Goal: Task Accomplishment & Management: Manage account settings

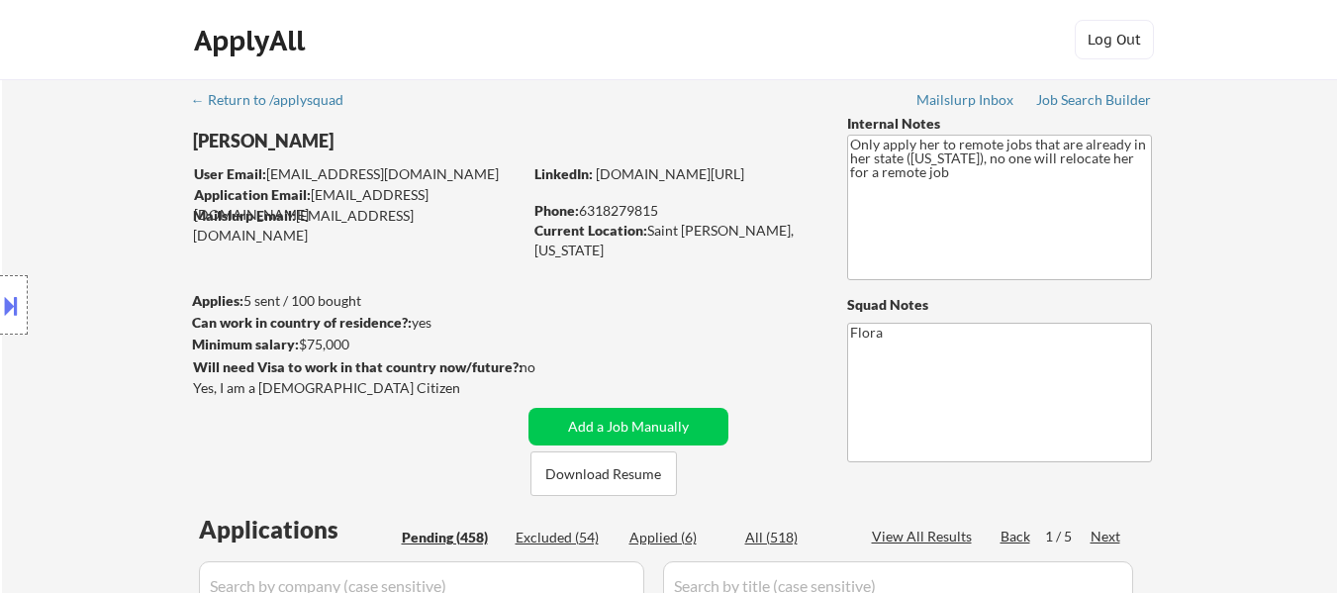
select select ""pending""
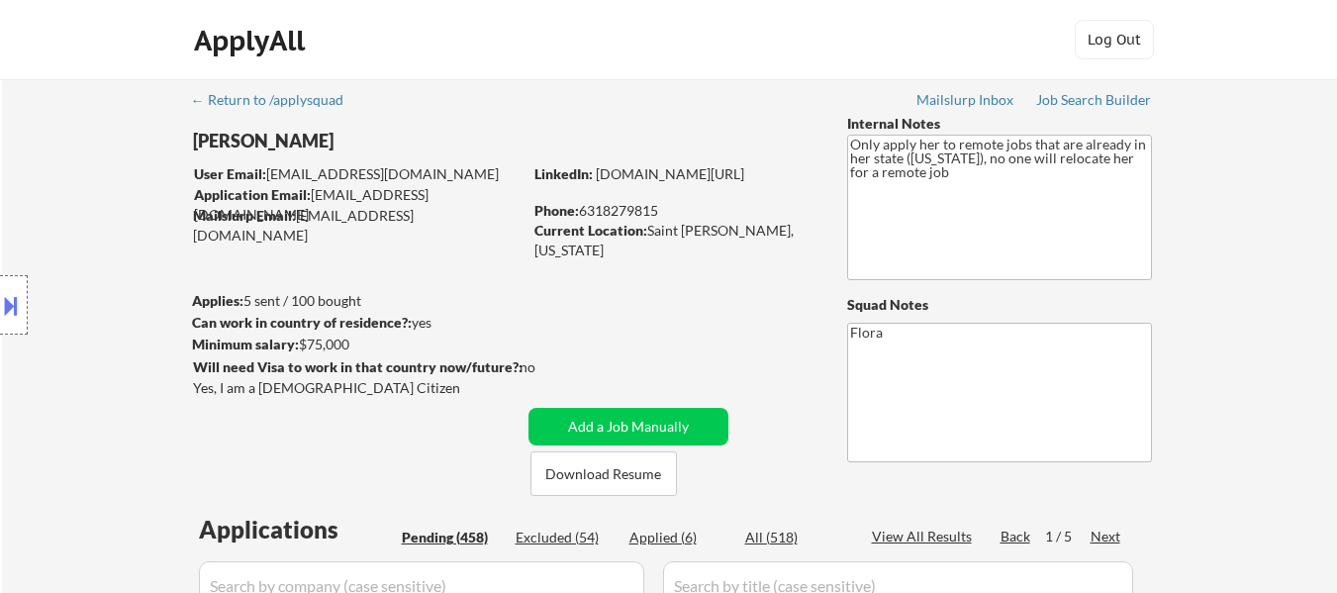
select select ""pending""
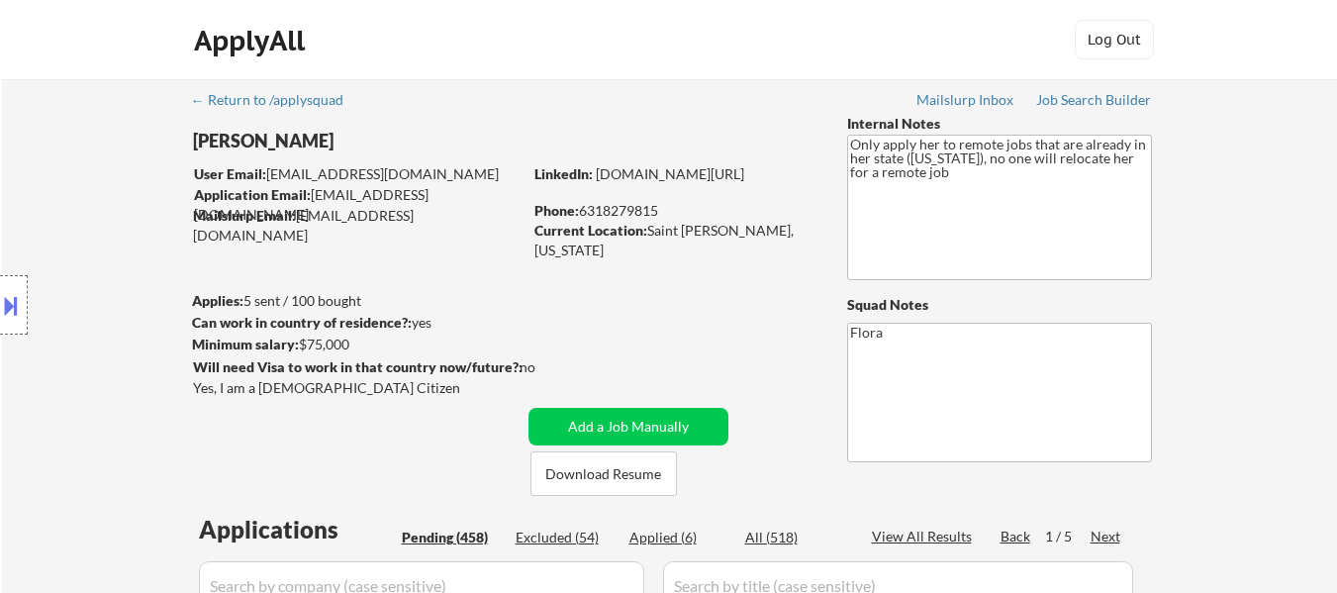
select select ""pending""
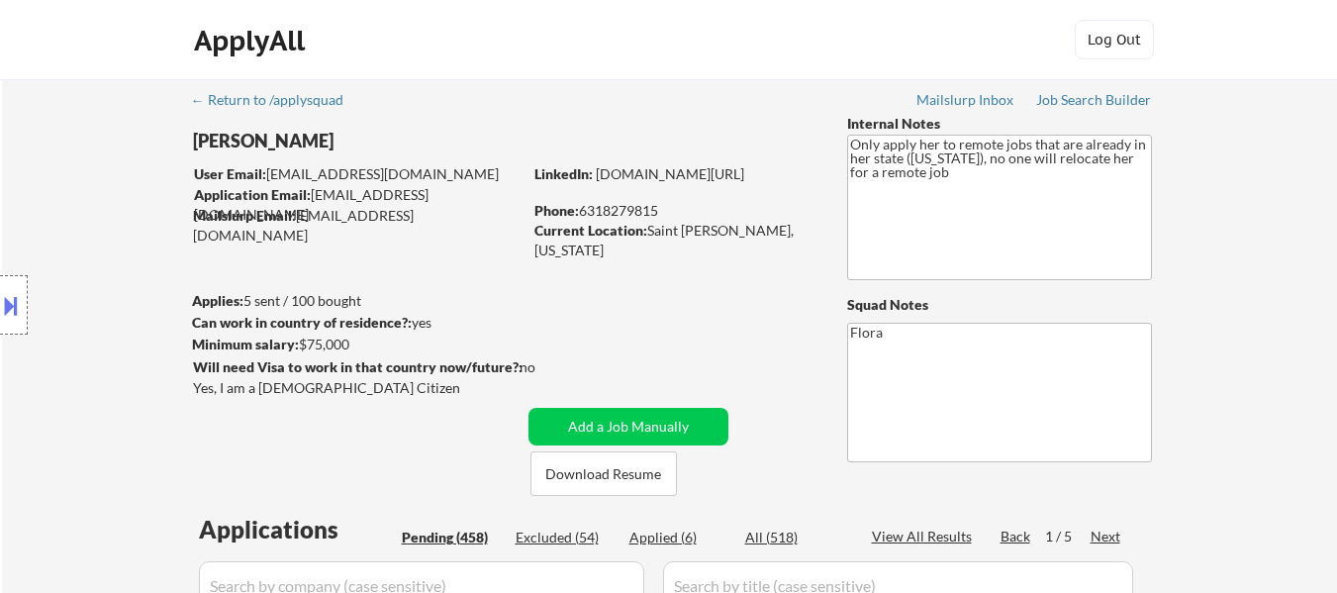
select select ""pending""
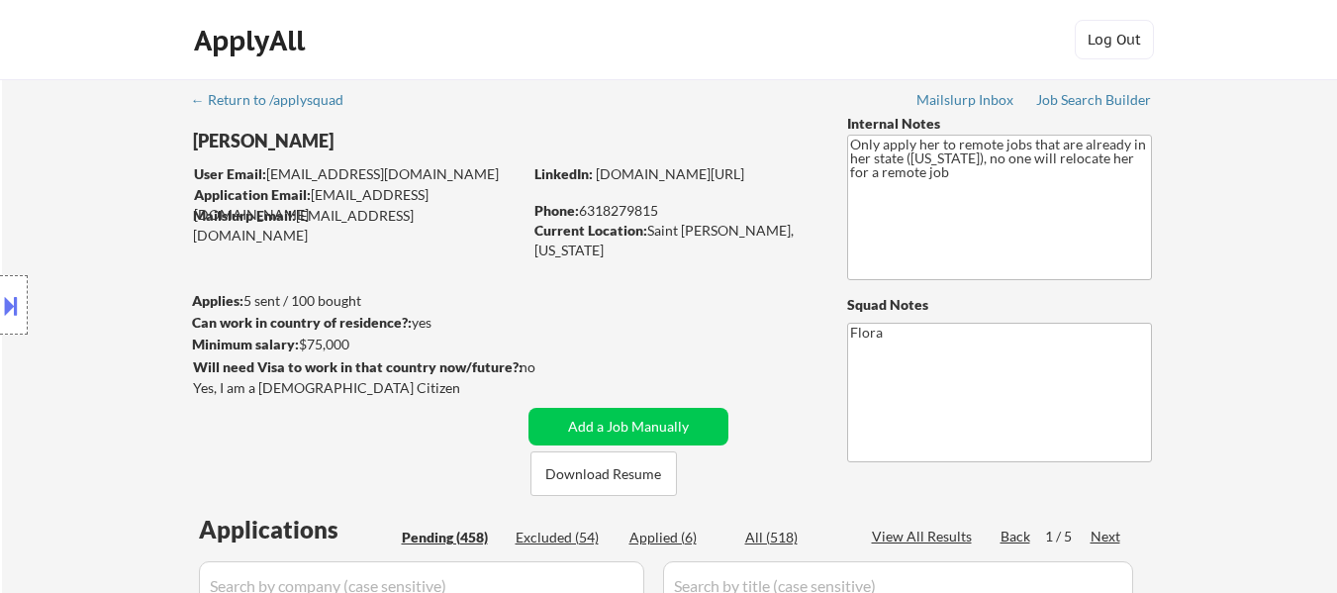
select select ""pending""
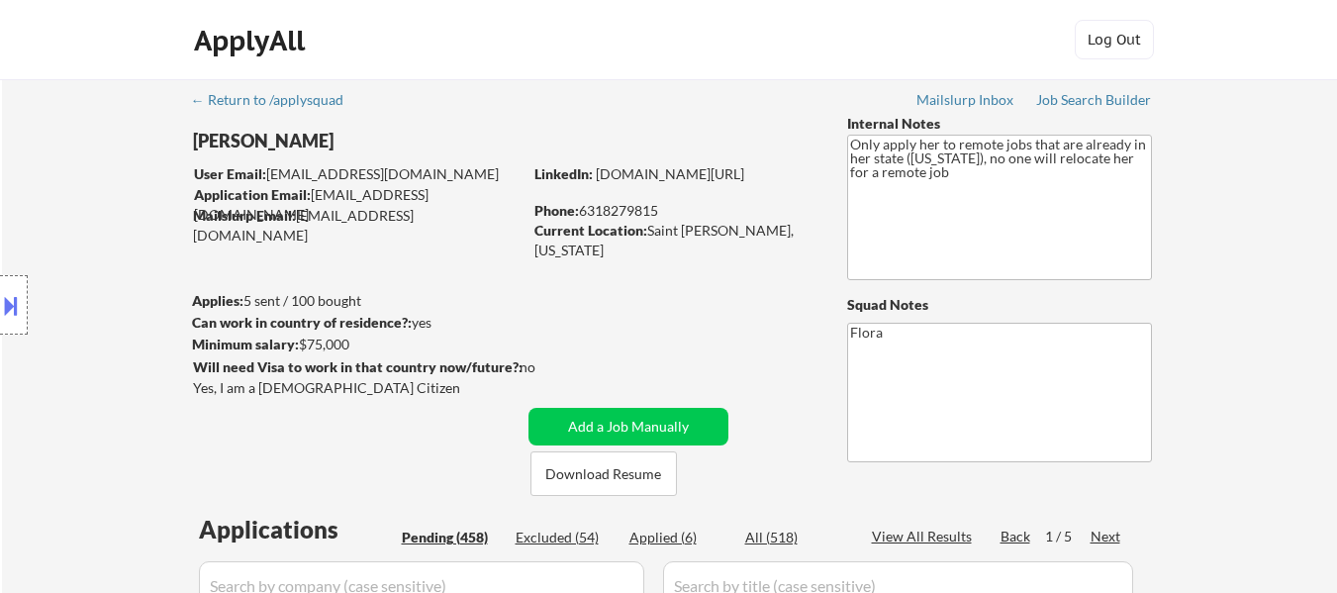
select select ""pending""
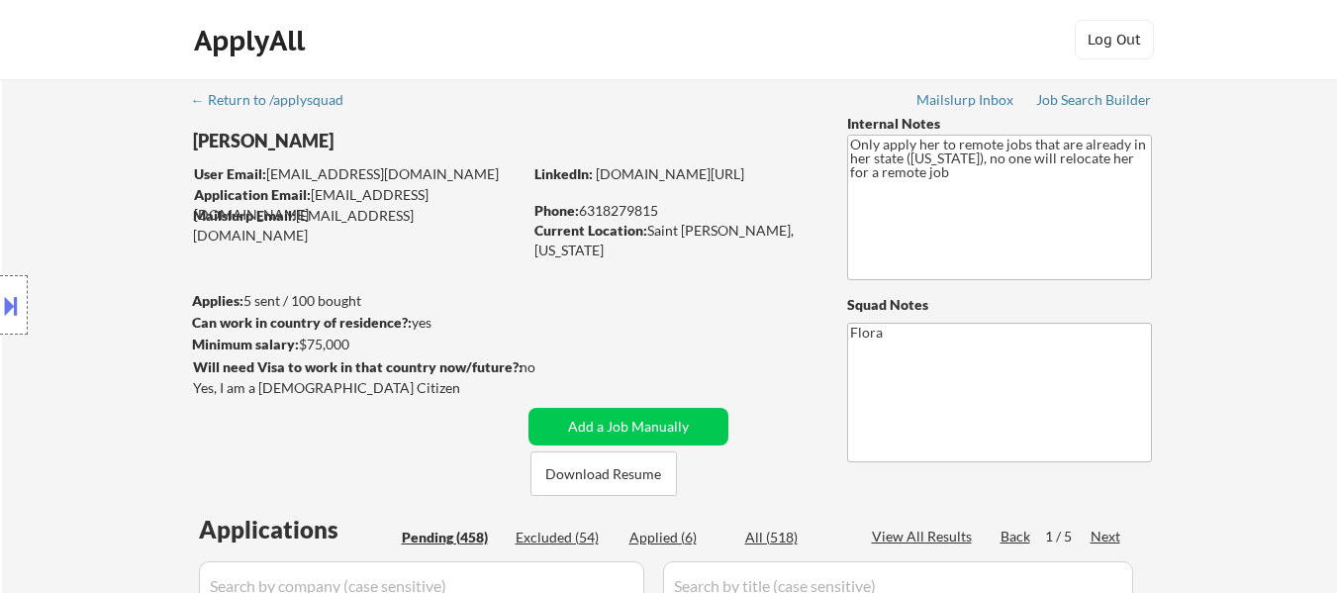
select select ""pending""
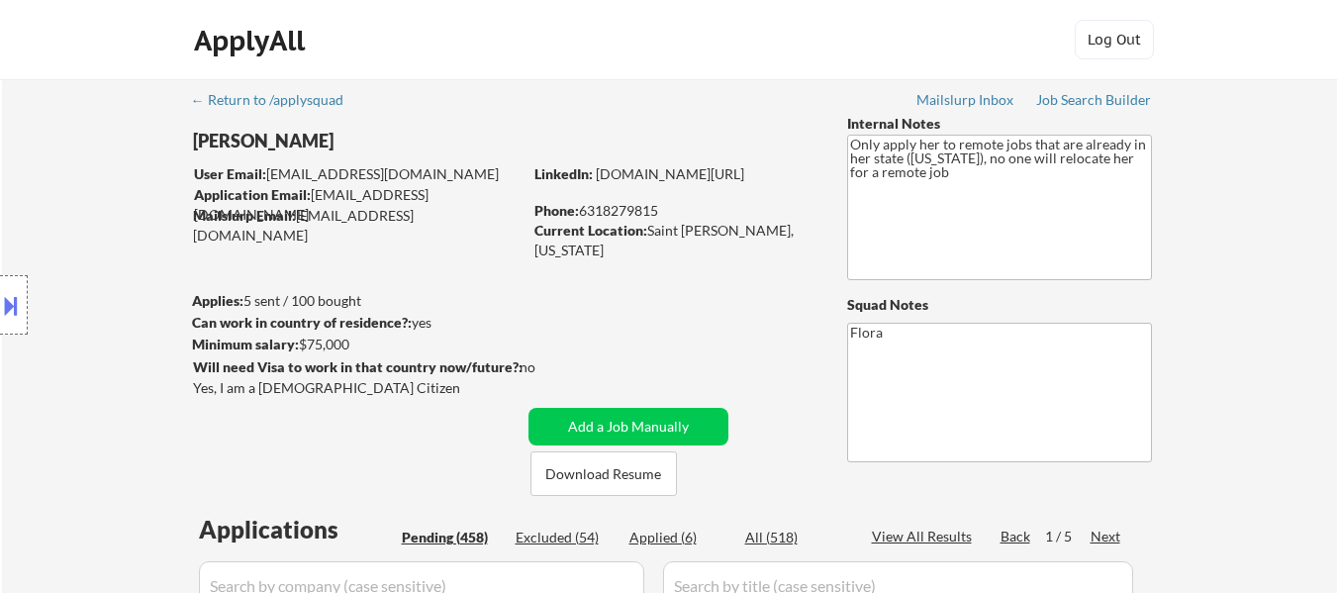
select select ""pending""
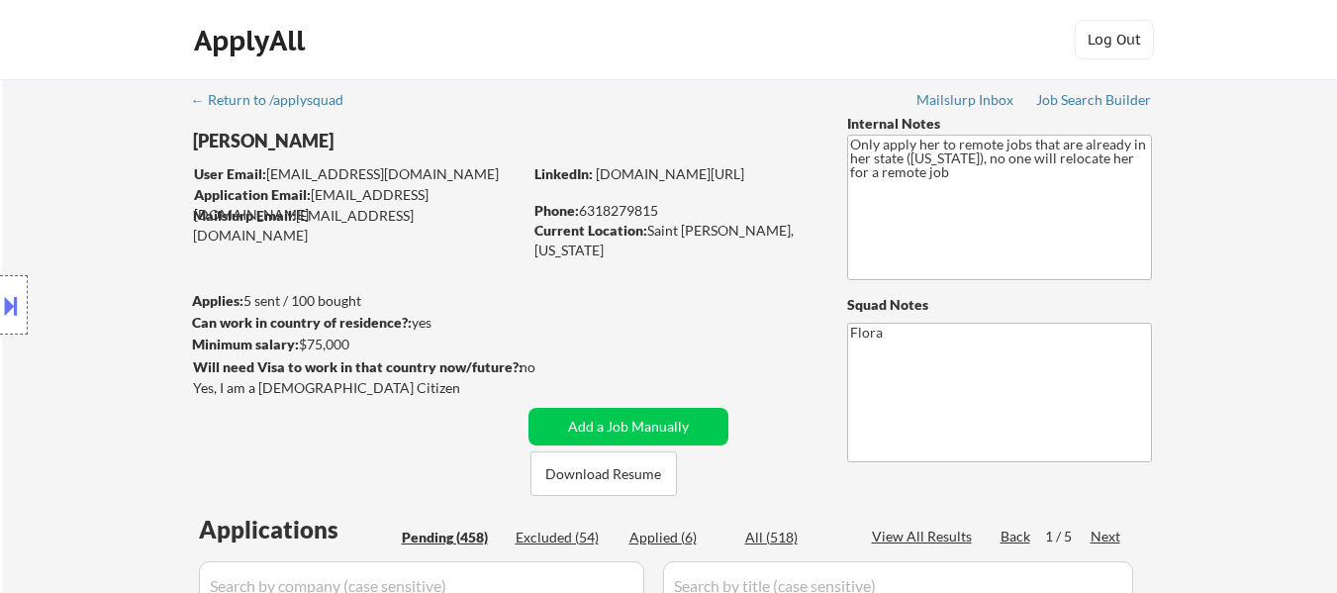
select select ""pending""
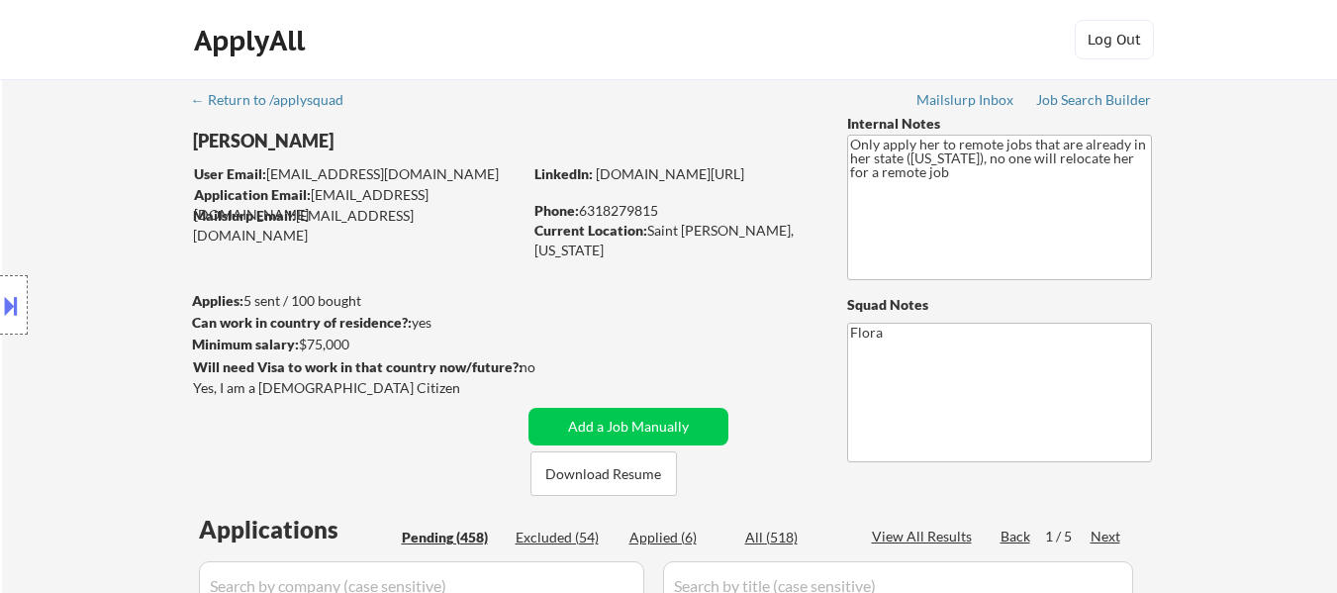
select select ""pending""
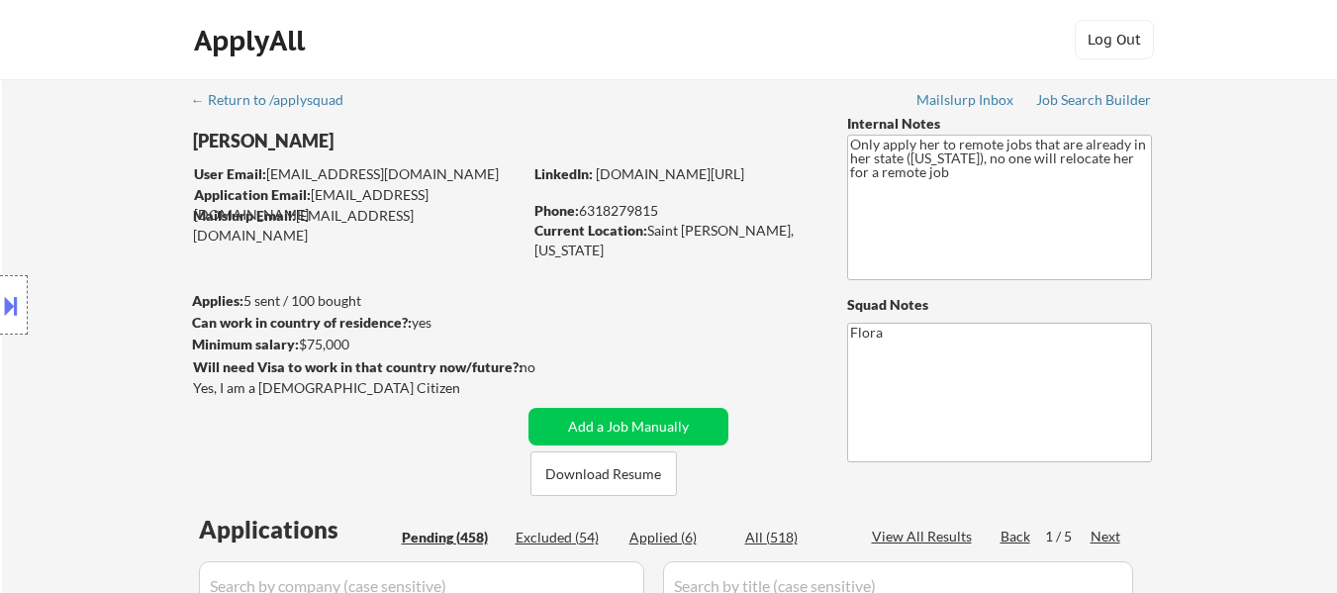
select select ""pending""
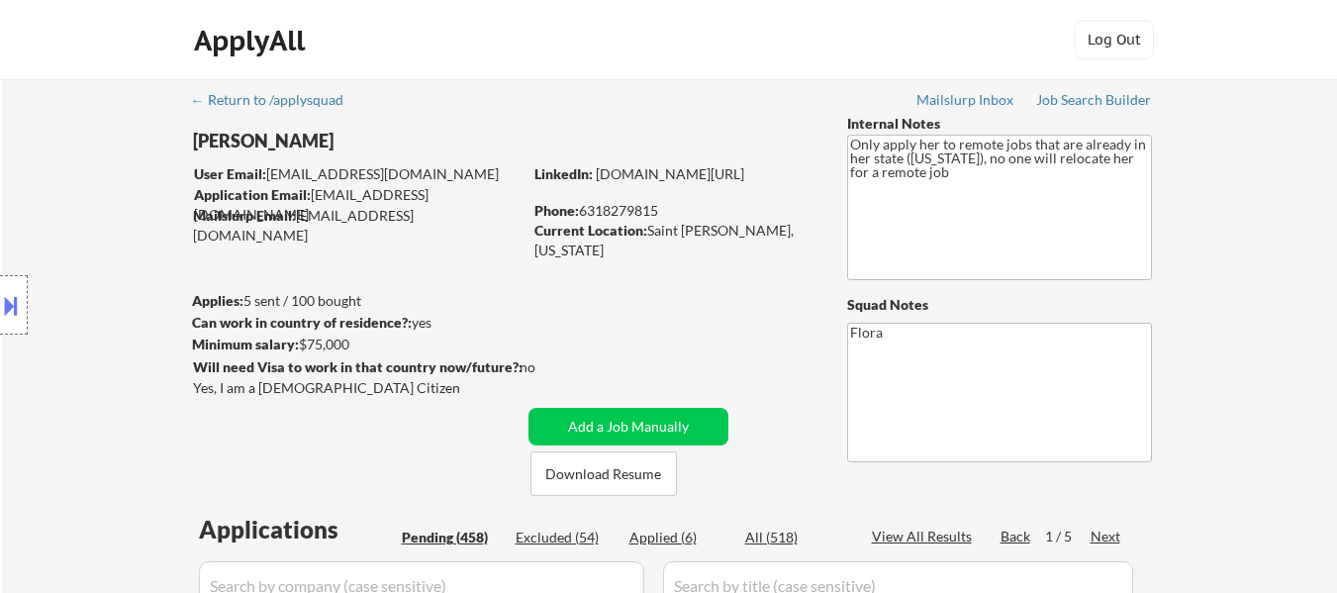
select select ""pending""
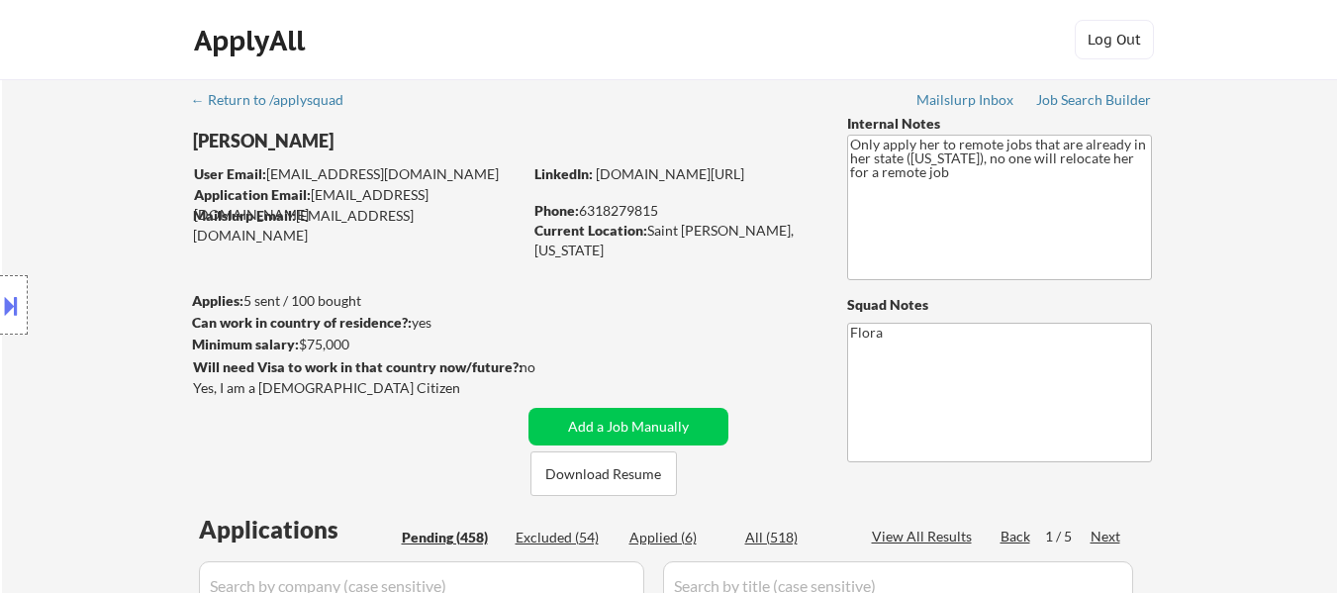
select select ""pending""
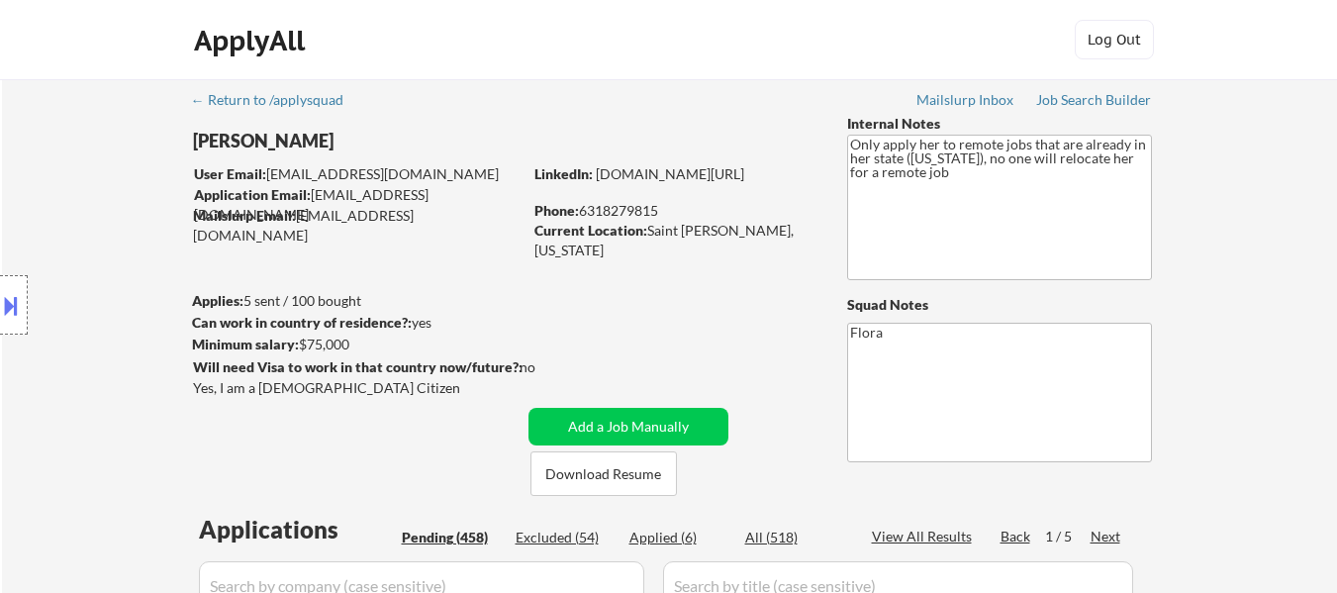
select select ""pending""
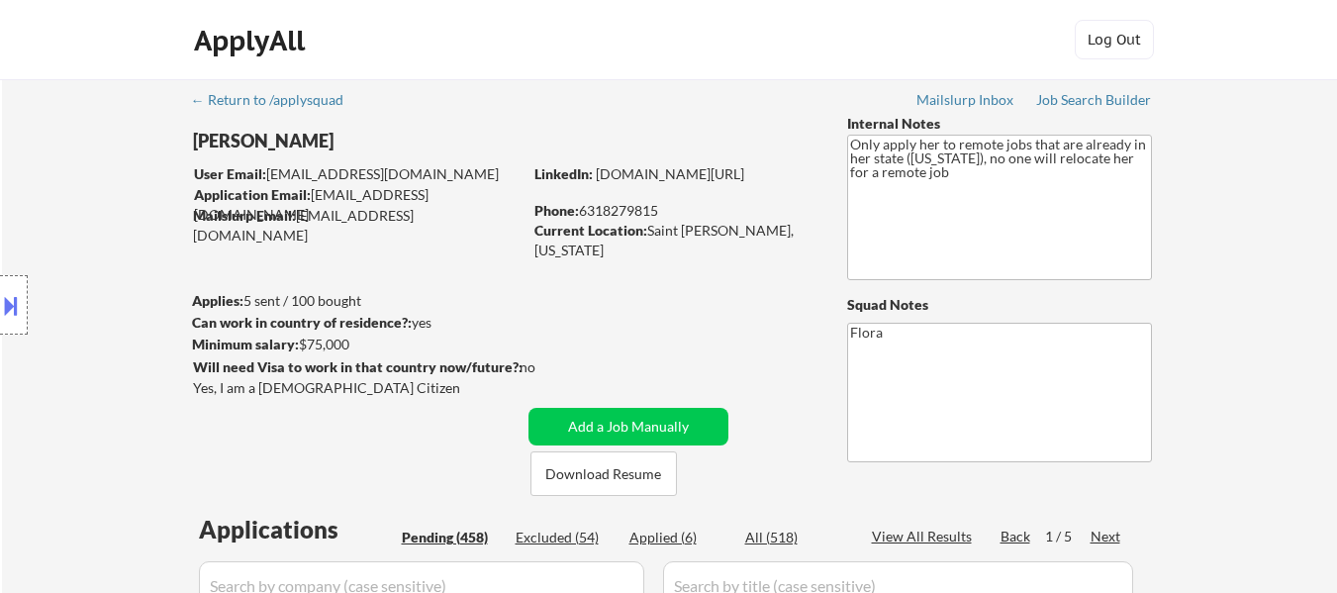
select select ""pending""
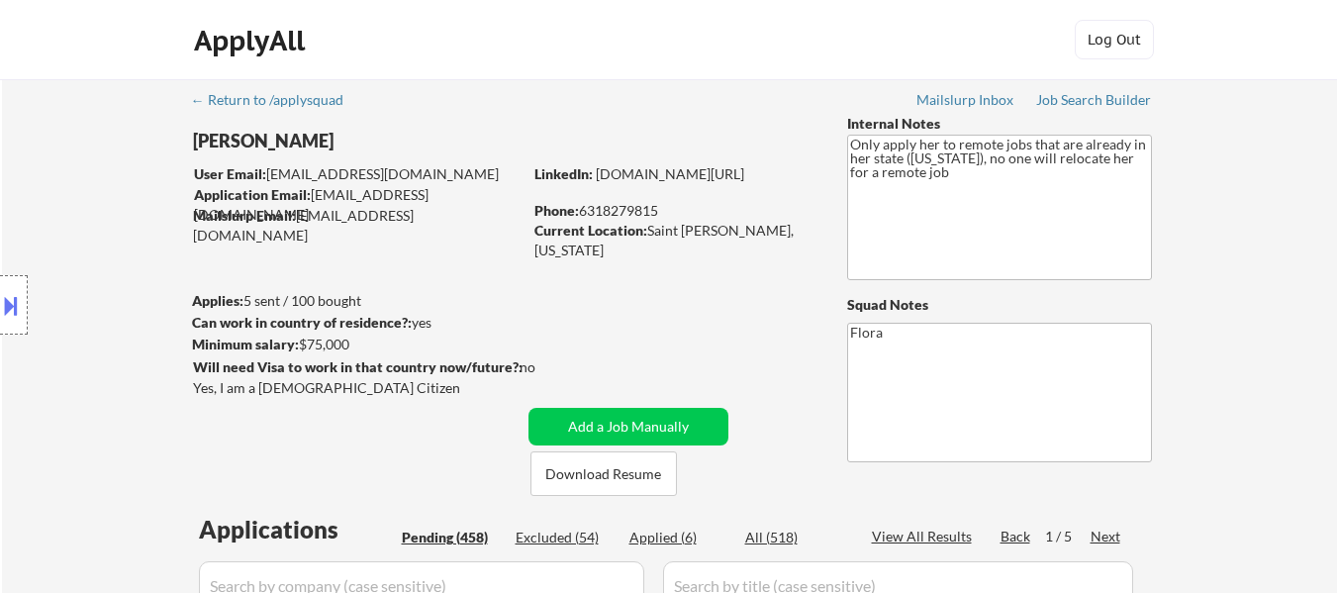
select select ""pending""
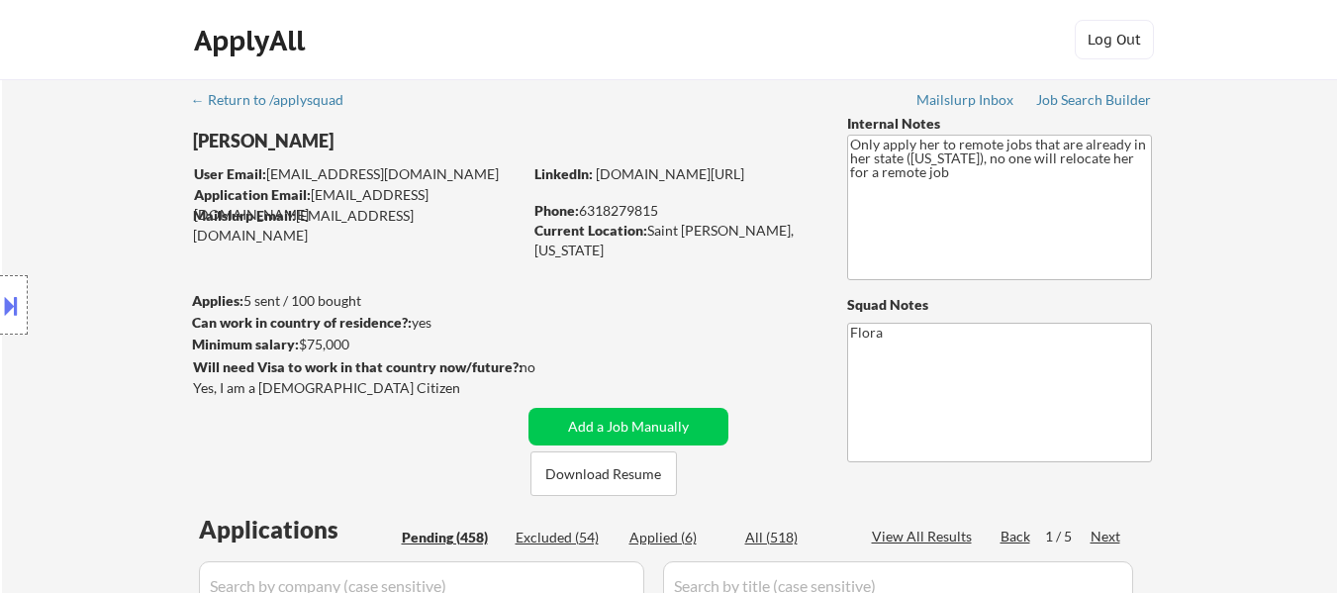
select select ""pending""
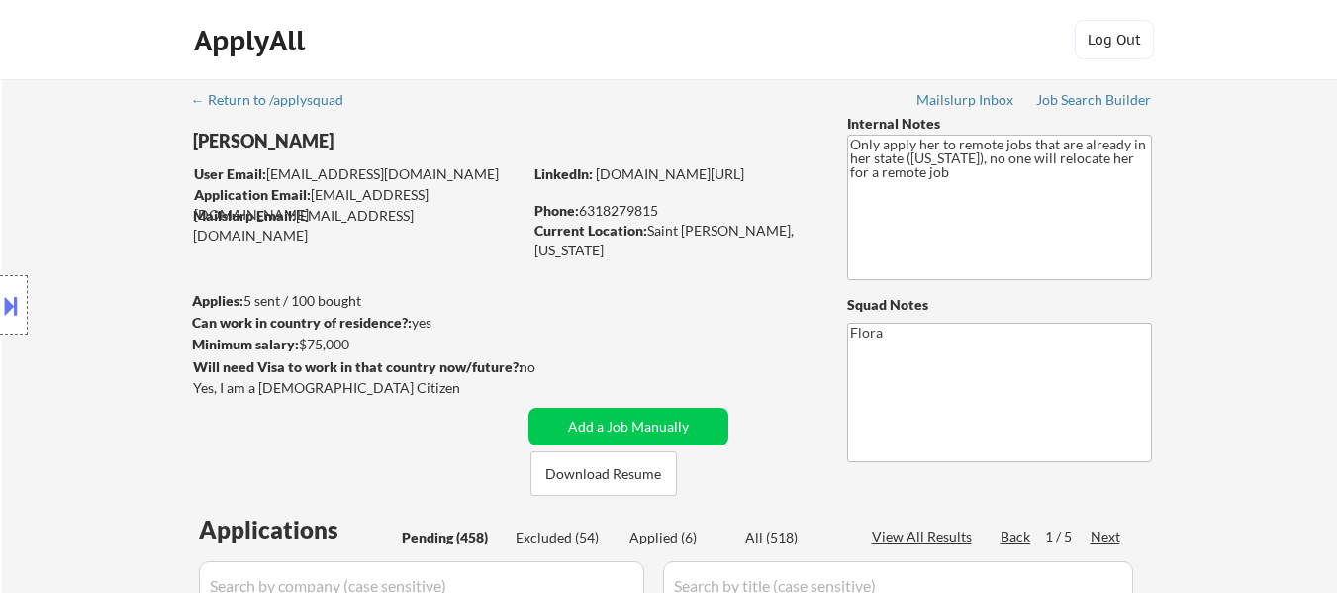
select select ""pending""
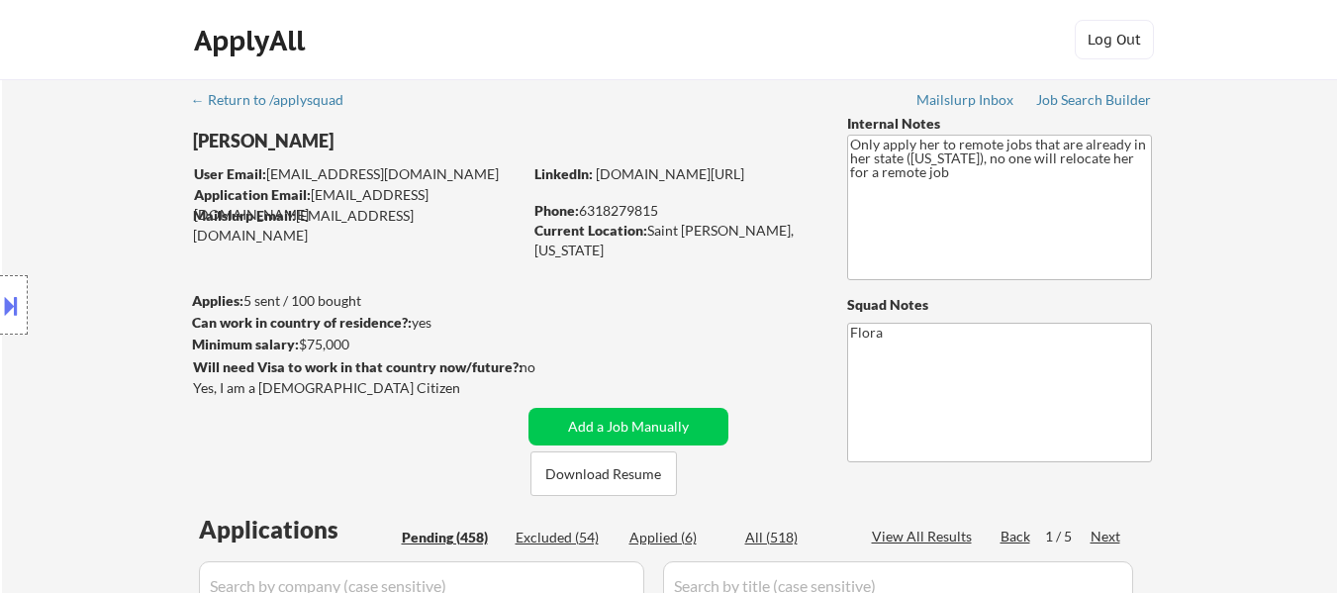
select select ""pending""
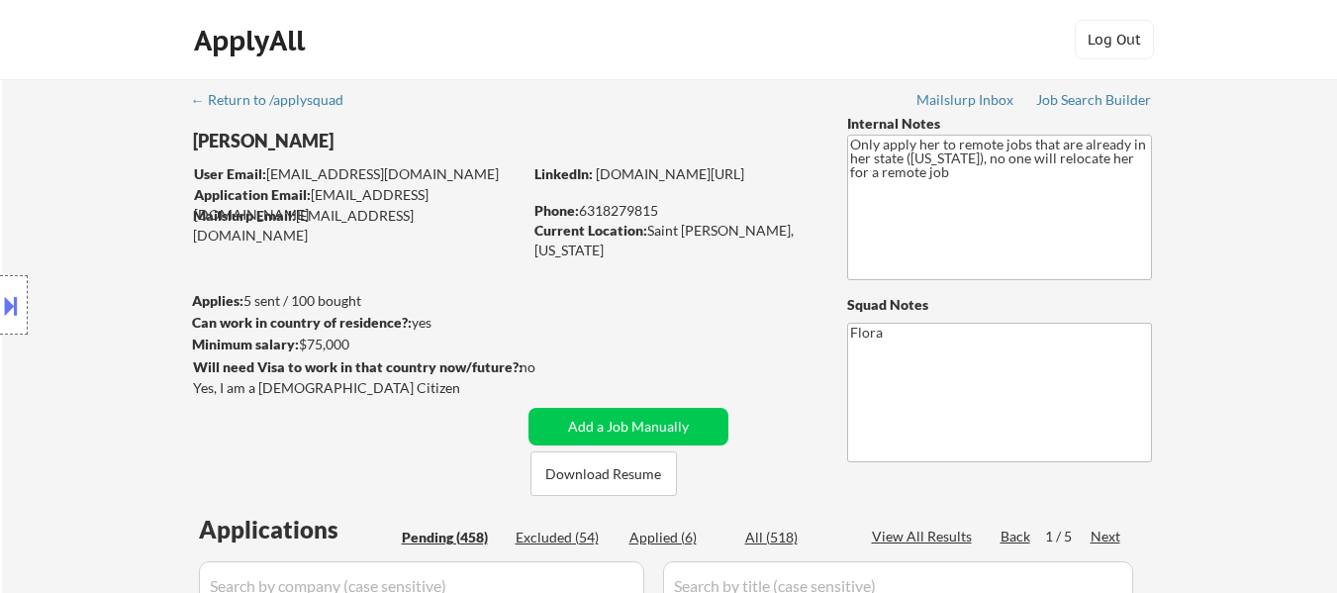
select select ""pending""
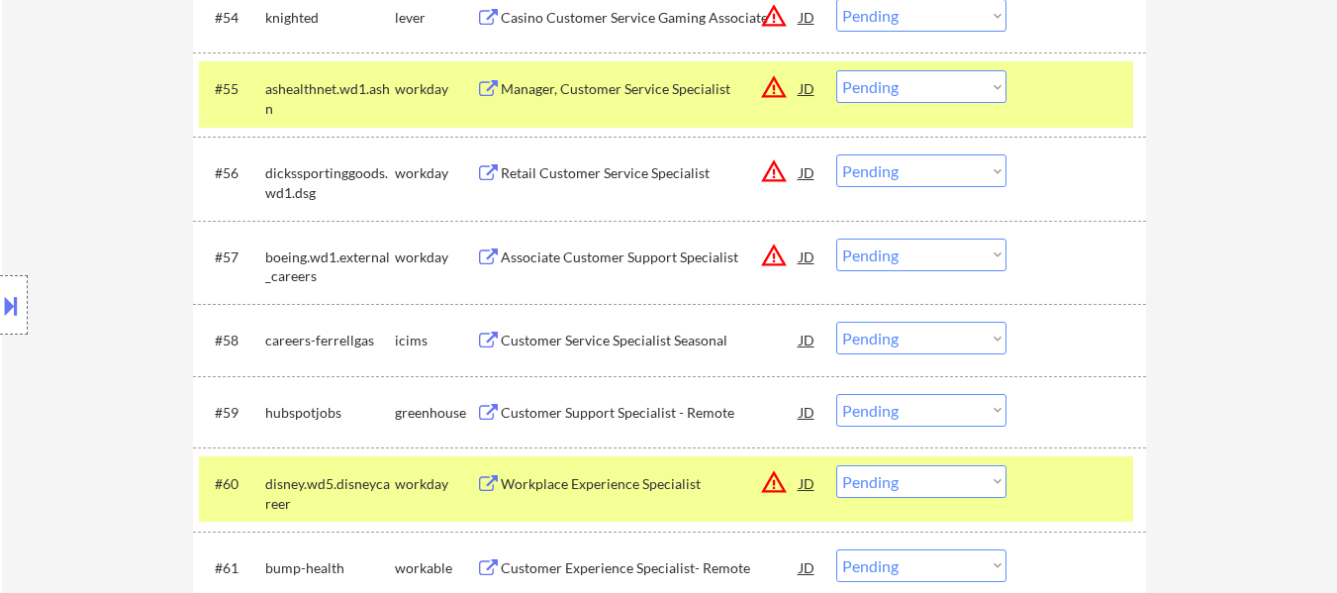
scroll to position [5048, 0]
click at [951, 407] on select "Choose an option... Pending Applied Excluded (Questions) Excluded (Expired) Exc…" at bounding box center [921, 410] width 170 height 33
click at [836, 394] on select "Choose an option... Pending Applied Excluded (Questions) Excluded (Expired) Exc…" at bounding box center [921, 410] width 170 height 33
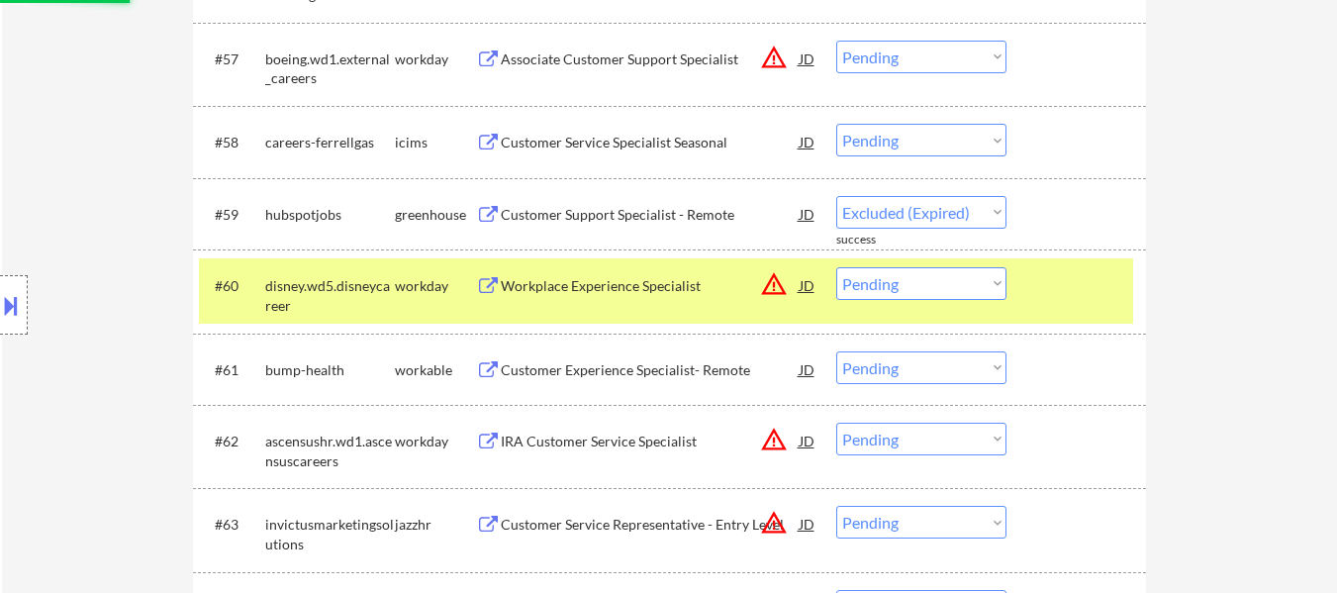
scroll to position [5345, 0]
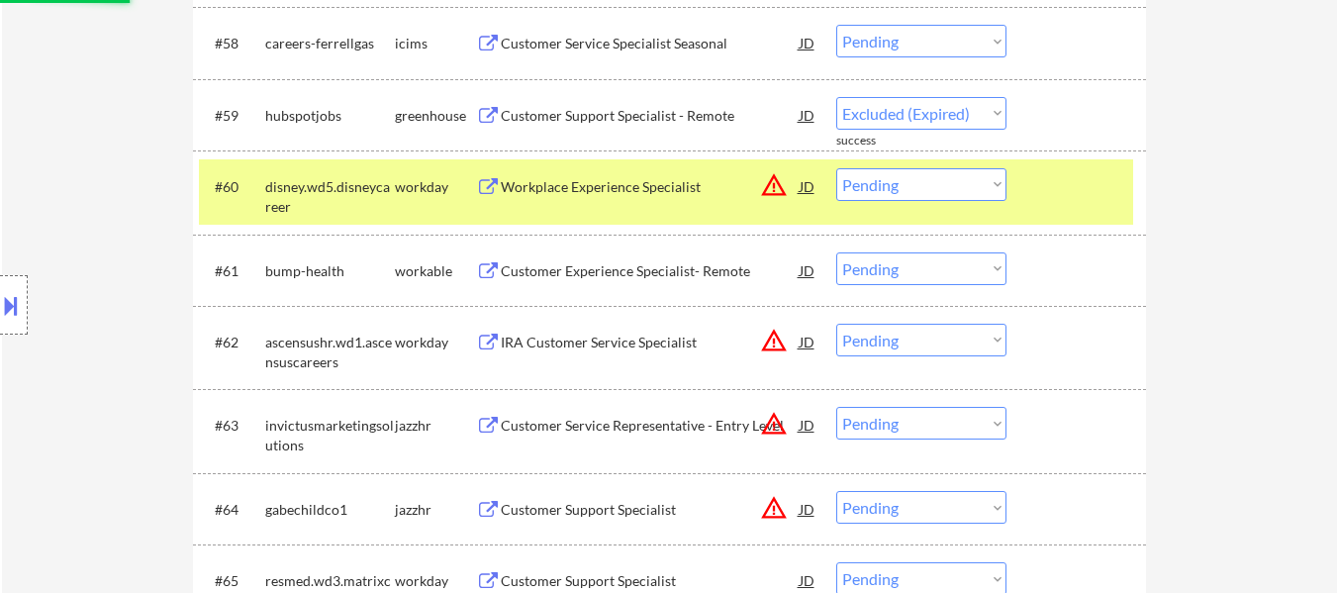
select select ""pending""
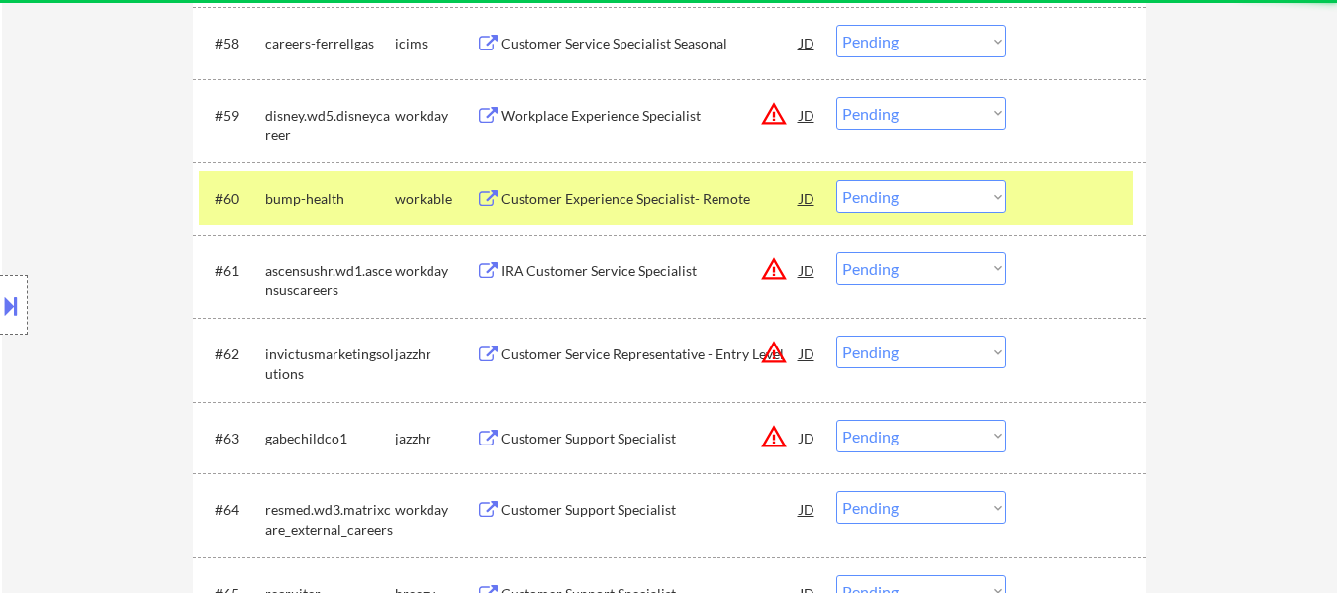
click at [1050, 177] on div "#60 bump-health workable Customer Experience Specialist- Remote JD warning_ambe…" at bounding box center [666, 197] width 934 height 53
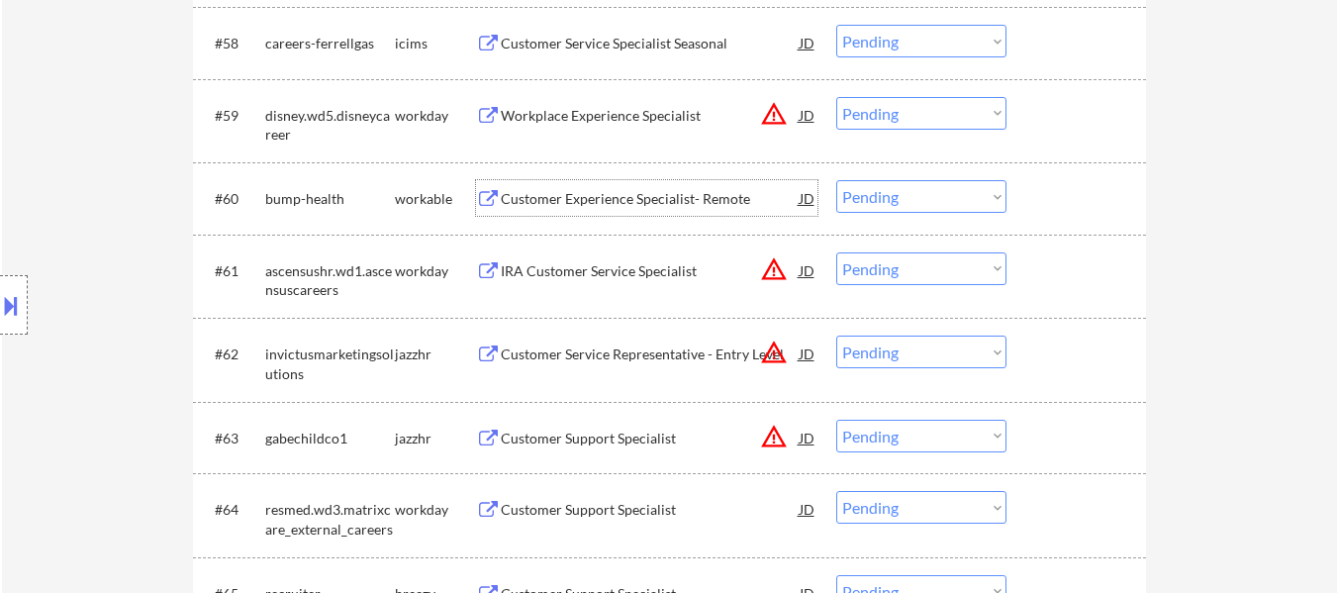
click at [635, 209] on div "Customer Experience Specialist- Remote" at bounding box center [650, 198] width 299 height 36
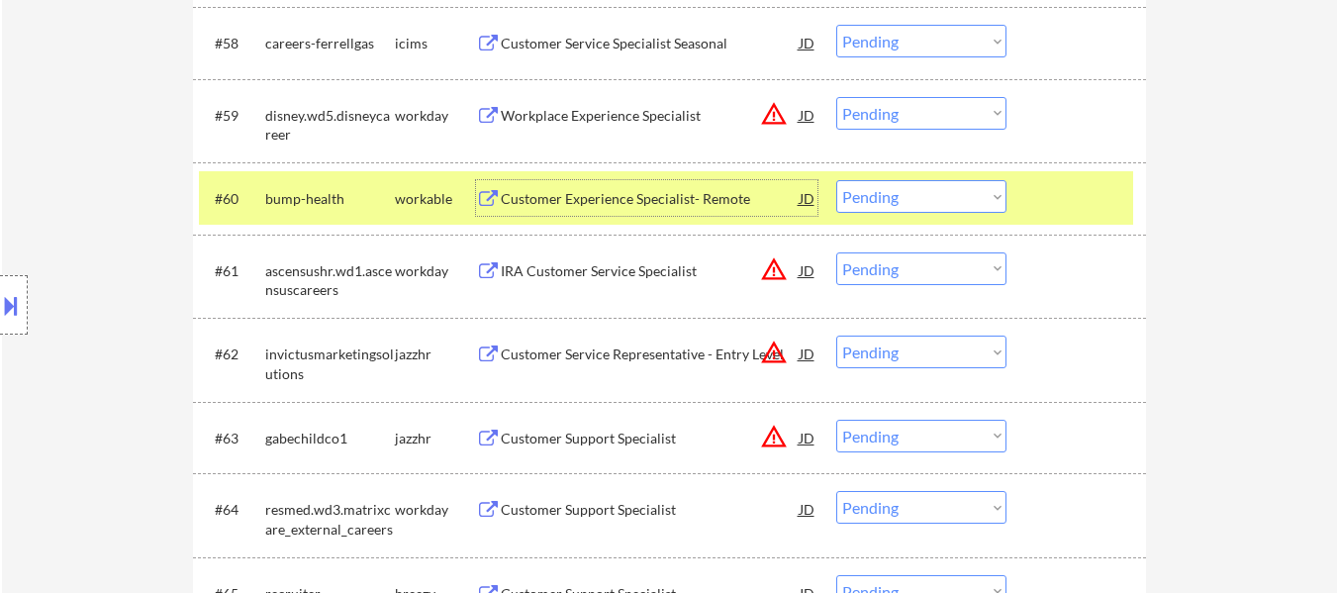
click at [915, 188] on select "Choose an option... Pending Applied Excluded (Questions) Excluded (Expired) Exc…" at bounding box center [921, 196] width 170 height 33
click at [836, 180] on select "Choose an option... Pending Applied Excluded (Questions) Excluded (Expired) Exc…" at bounding box center [921, 196] width 170 height 33
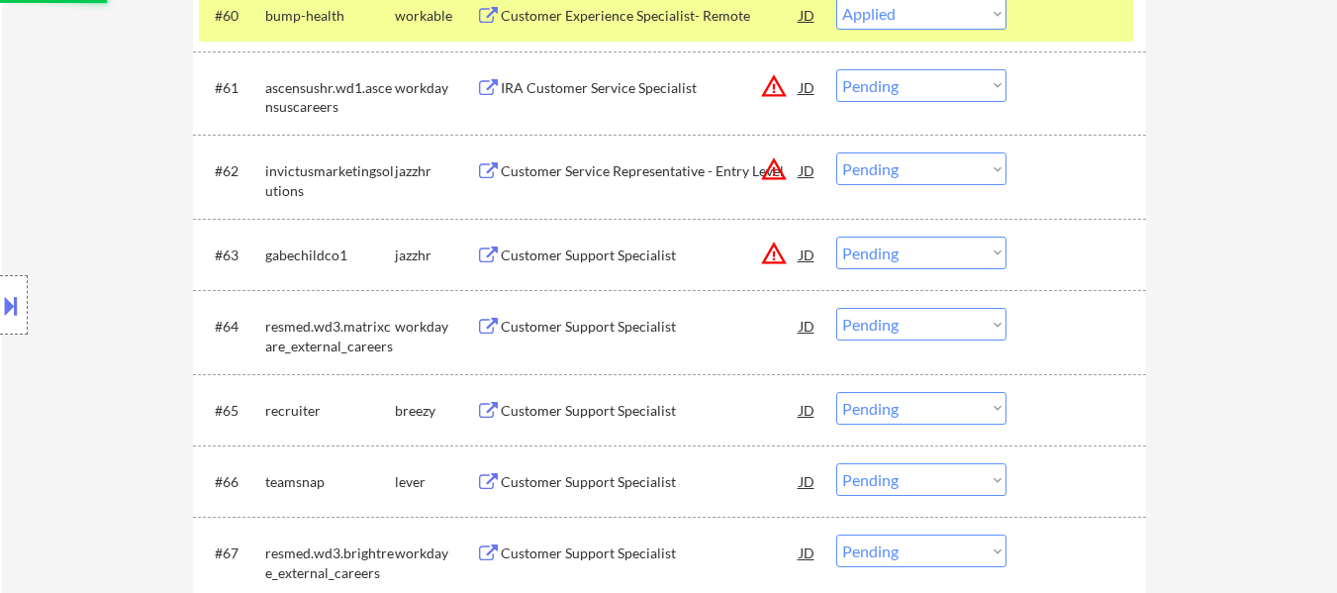
scroll to position [5543, 0]
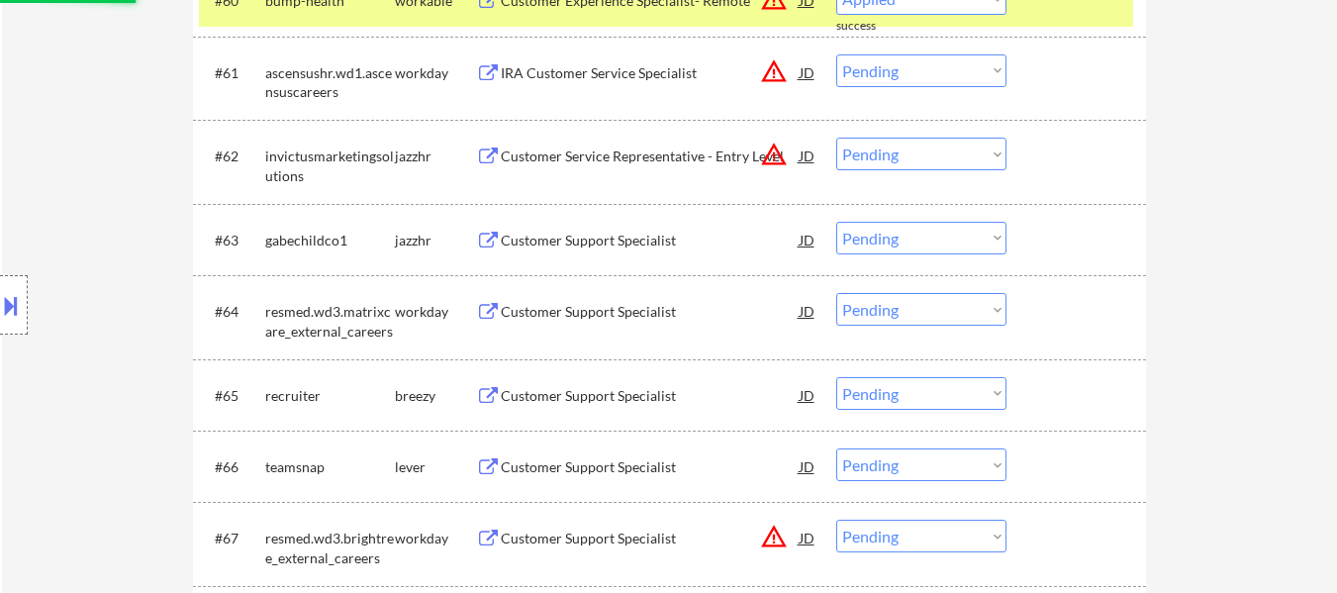
select select ""pending""
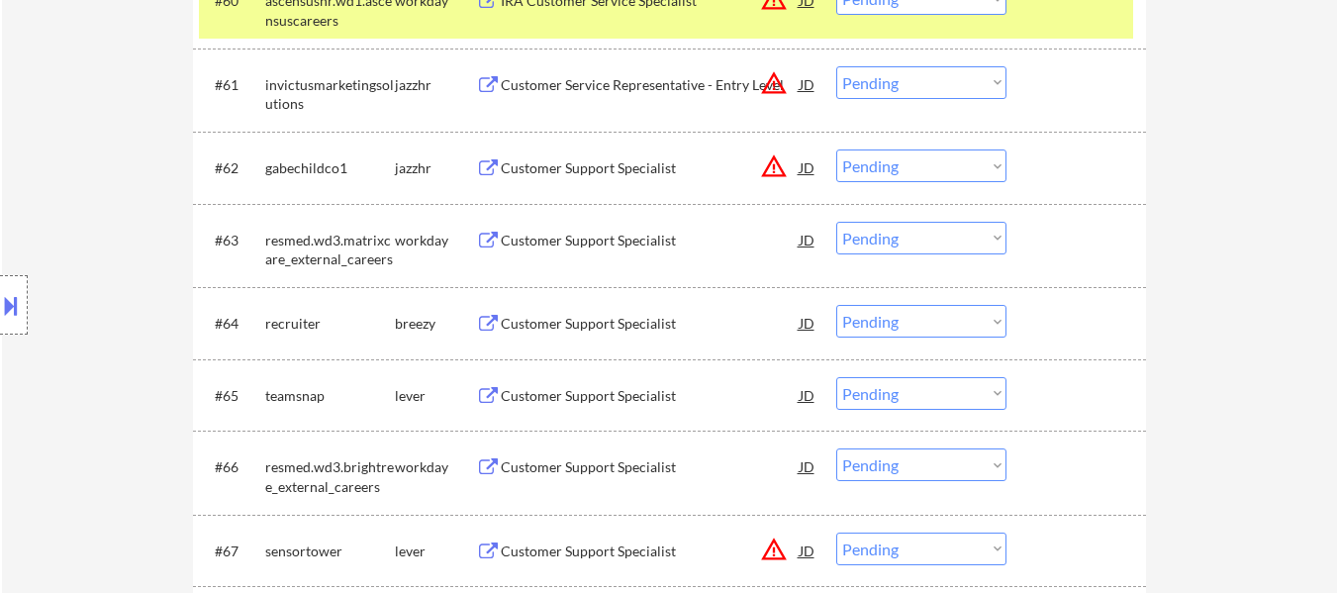
click at [709, 83] on div "Customer Service Representative - Entry Level" at bounding box center [650, 85] width 299 height 20
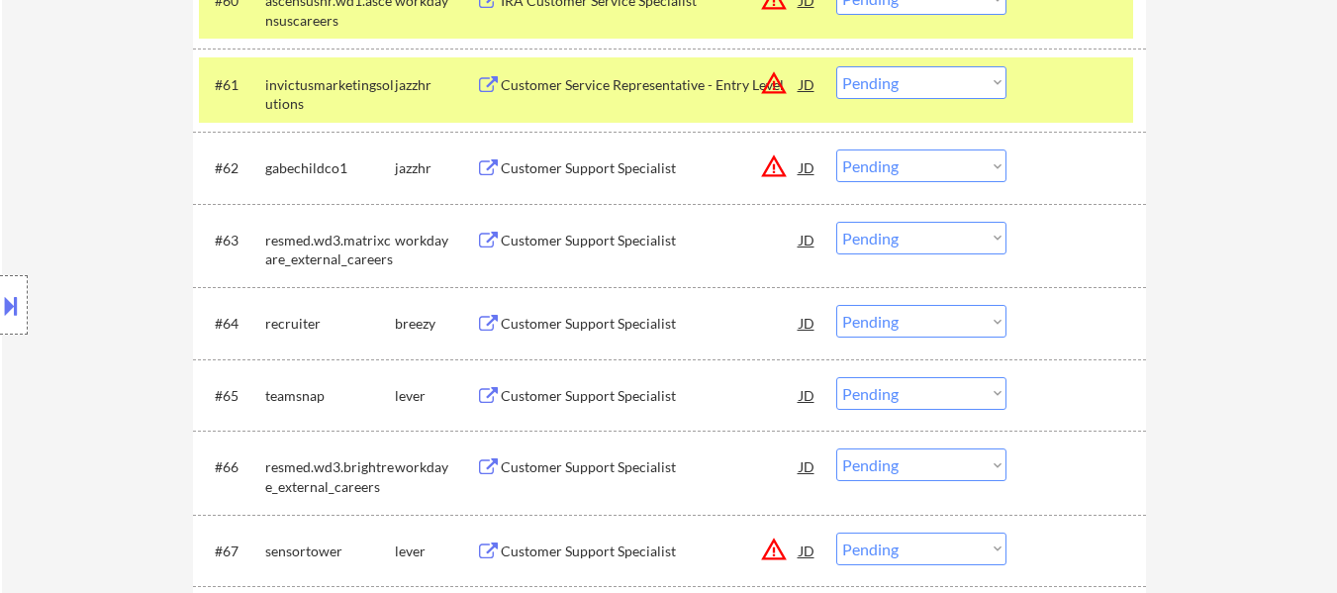
select select ""PLACEHOLDER_1427118222253""
select select ""pending""
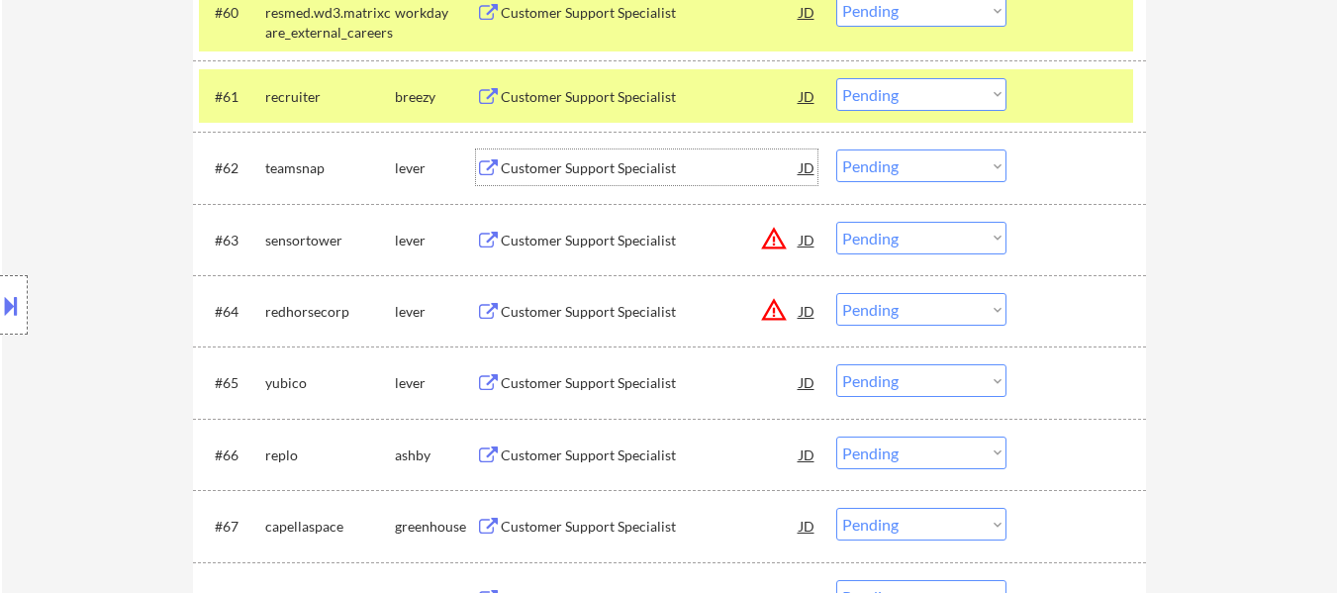
click at [622, 162] on div "Customer Support Specialist" at bounding box center [650, 168] width 299 height 20
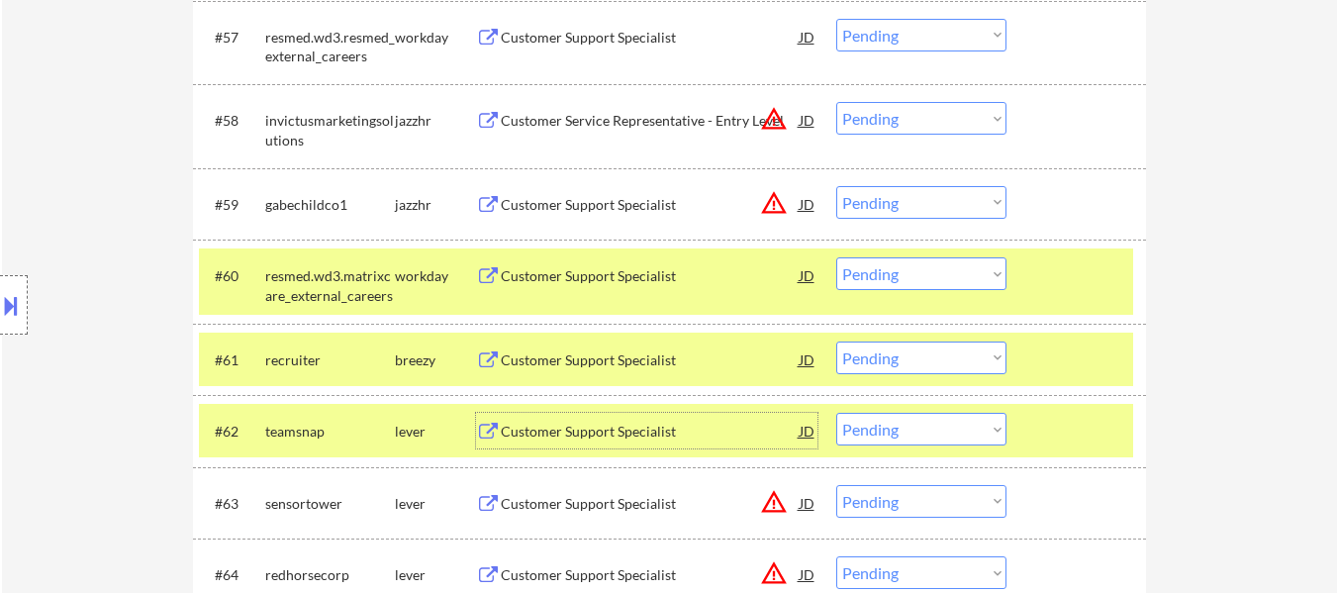
scroll to position [5246, 0]
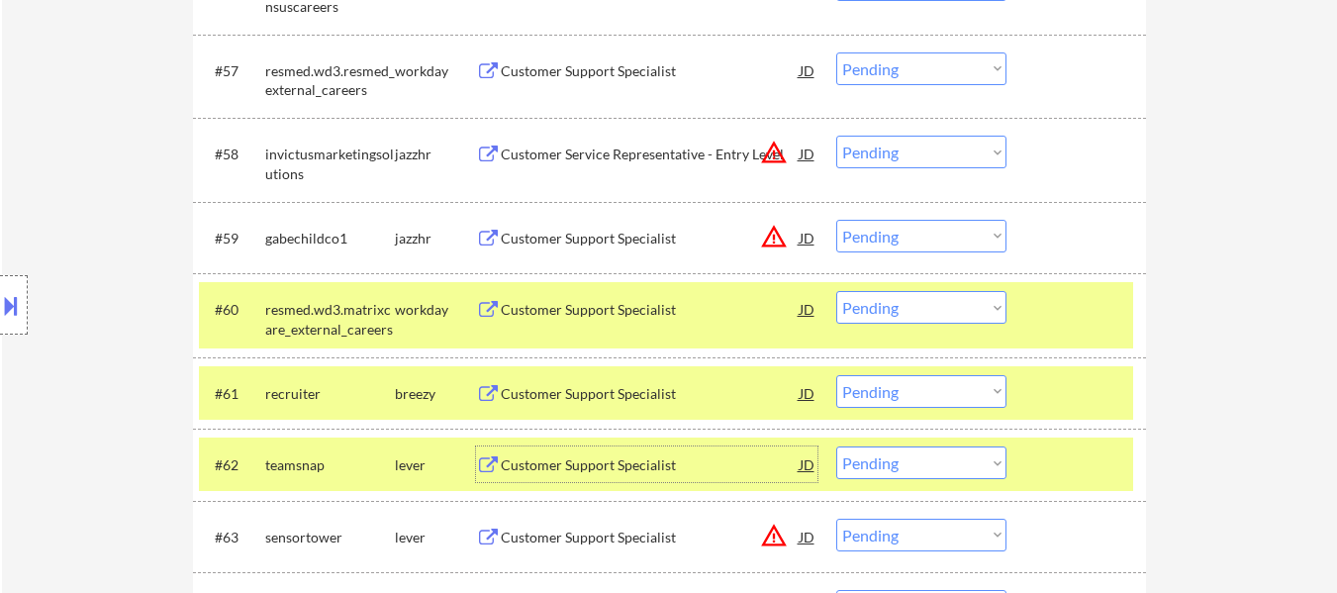
click at [892, 145] on select "Choose an option... Pending Applied Excluded (Questions) Excluded (Expired) Exc…" at bounding box center [921, 152] width 170 height 33
click at [836, 136] on select "Choose an option... Pending Applied Excluded (Questions) Excluded (Expired) Exc…" at bounding box center [921, 152] width 170 height 33
click at [639, 235] on div "Customer Support Specialist" at bounding box center [650, 239] width 299 height 20
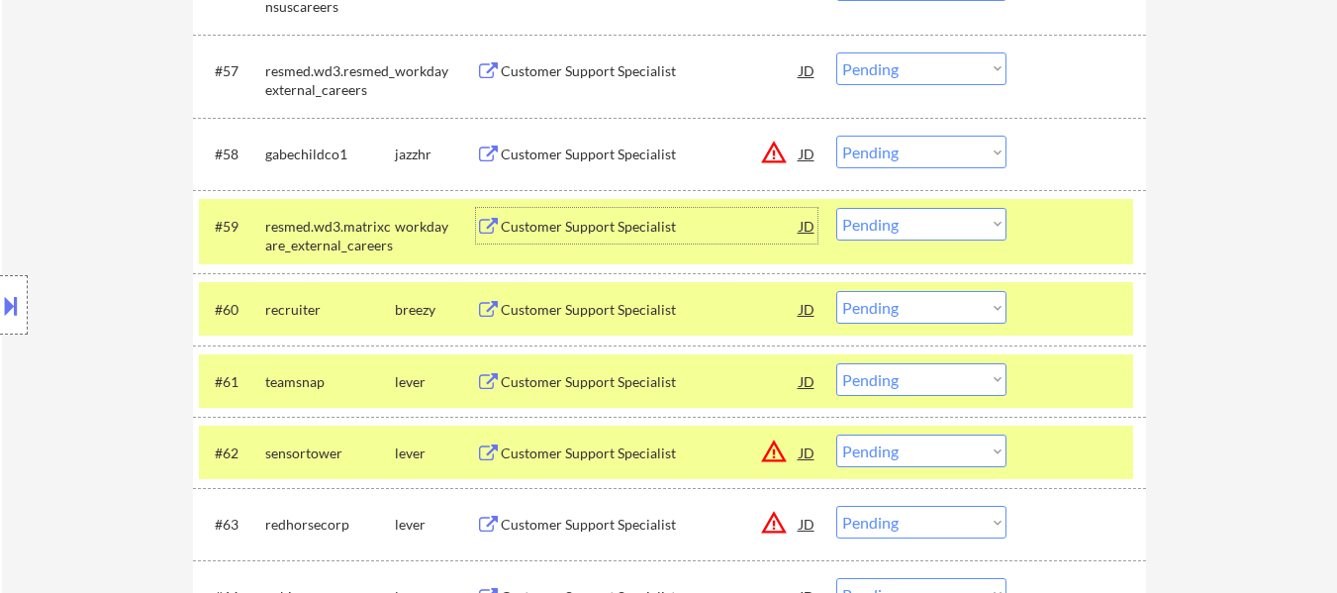
click at [971, 151] on select "Choose an option... Pending Applied Excluded (Questions) Excluded (Expired) Exc…" at bounding box center [921, 152] width 170 height 33
click at [836, 136] on select "Choose an option... Pending Applied Excluded (Questions) Excluded (Expired) Exc…" at bounding box center [921, 152] width 170 height 33
select select ""pending""
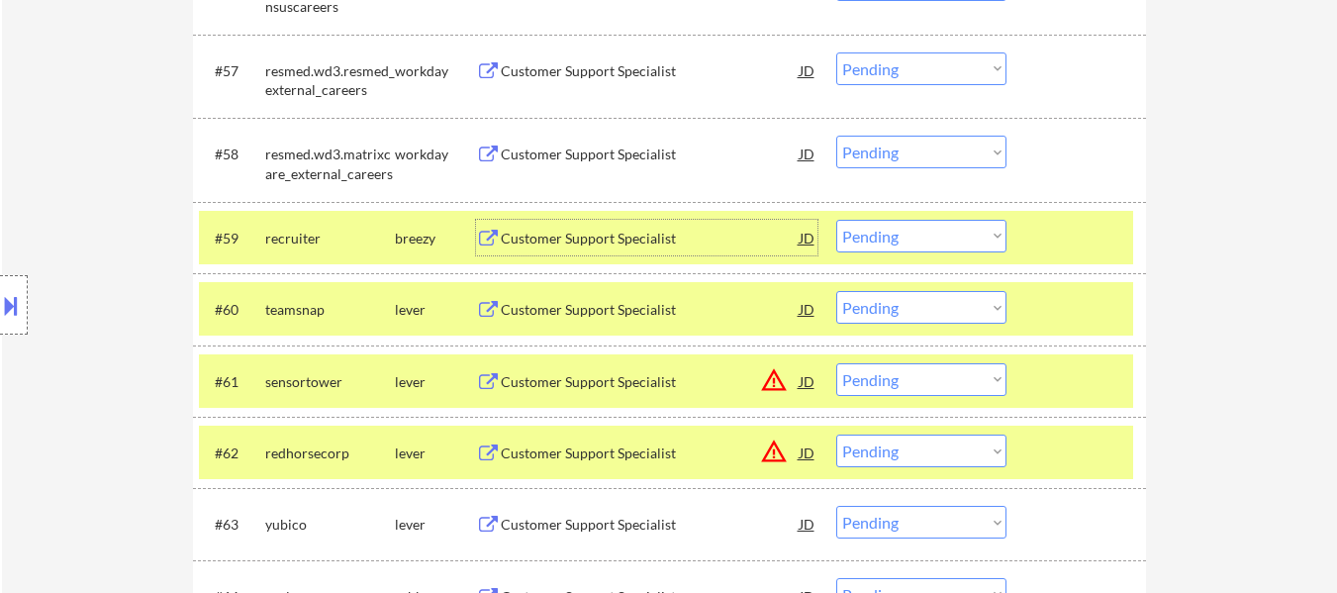
click at [617, 227] on div "Customer Support Specialist" at bounding box center [650, 238] width 299 height 36
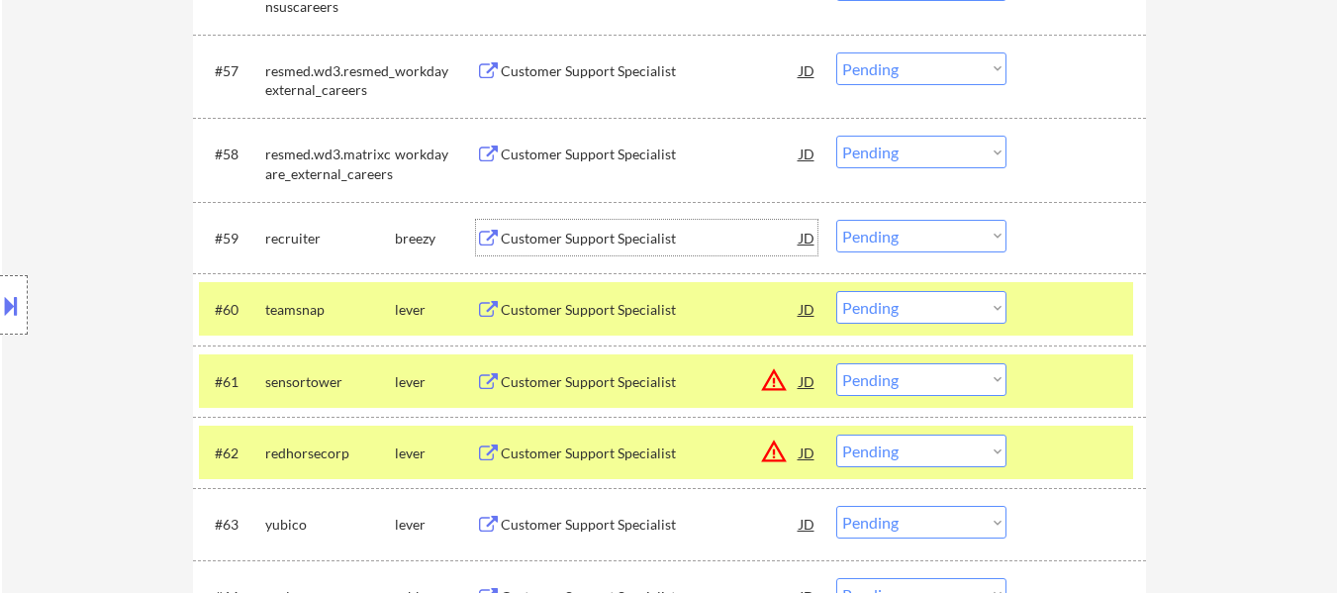
click at [12, 308] on button at bounding box center [11, 305] width 22 height 33
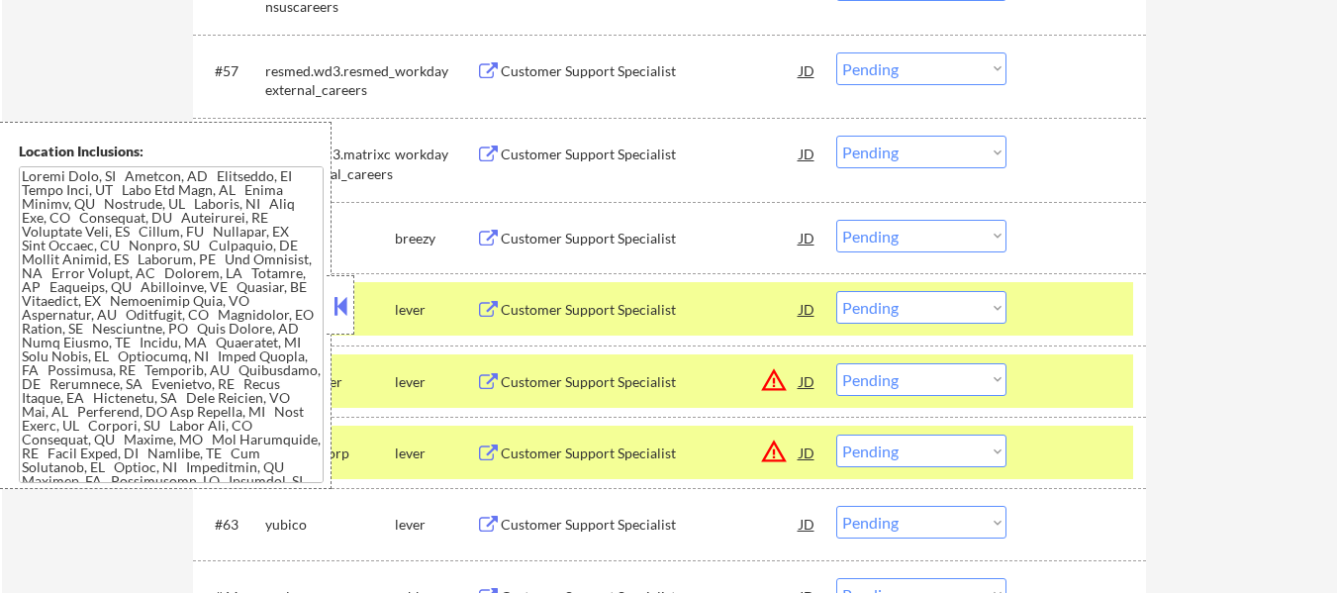
click at [158, 333] on textarea at bounding box center [171, 324] width 305 height 317
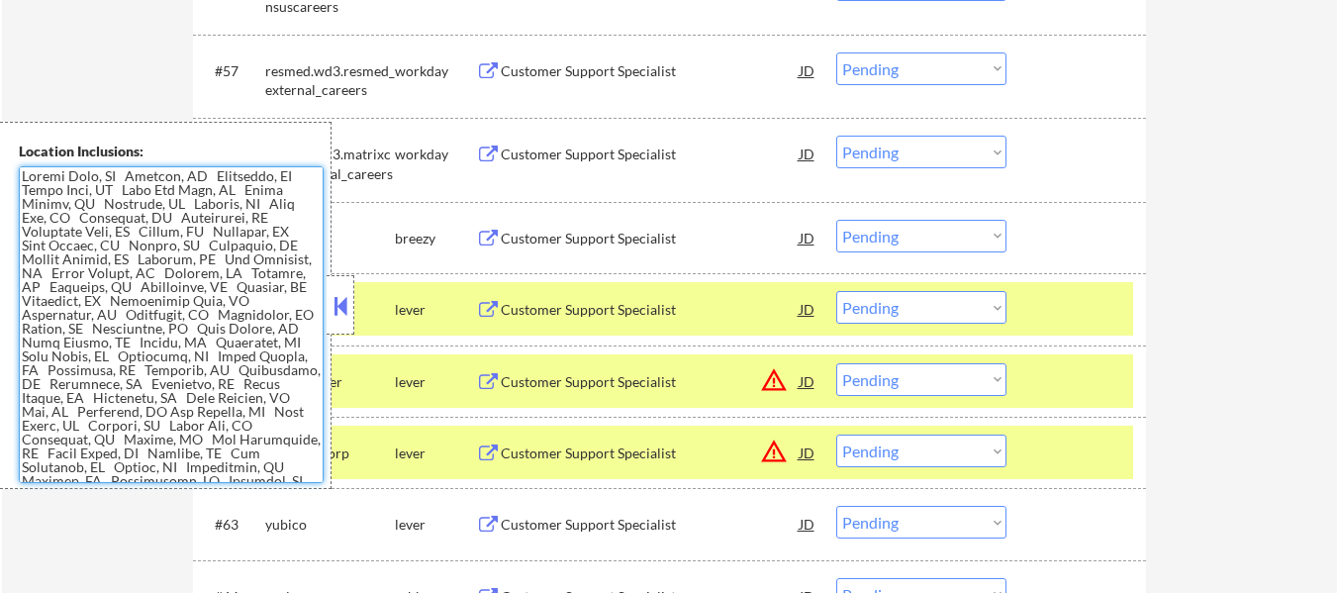
click at [176, 305] on textarea at bounding box center [171, 324] width 305 height 317
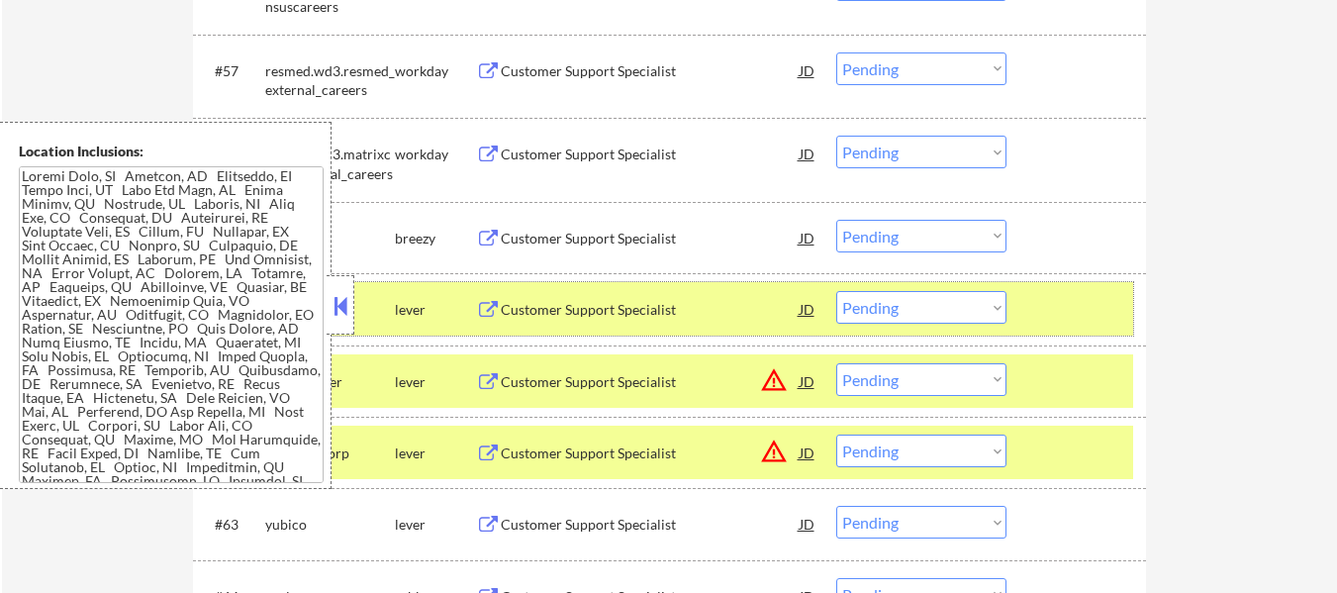
click at [354, 307] on div "teamsnap" at bounding box center [330, 310] width 130 height 20
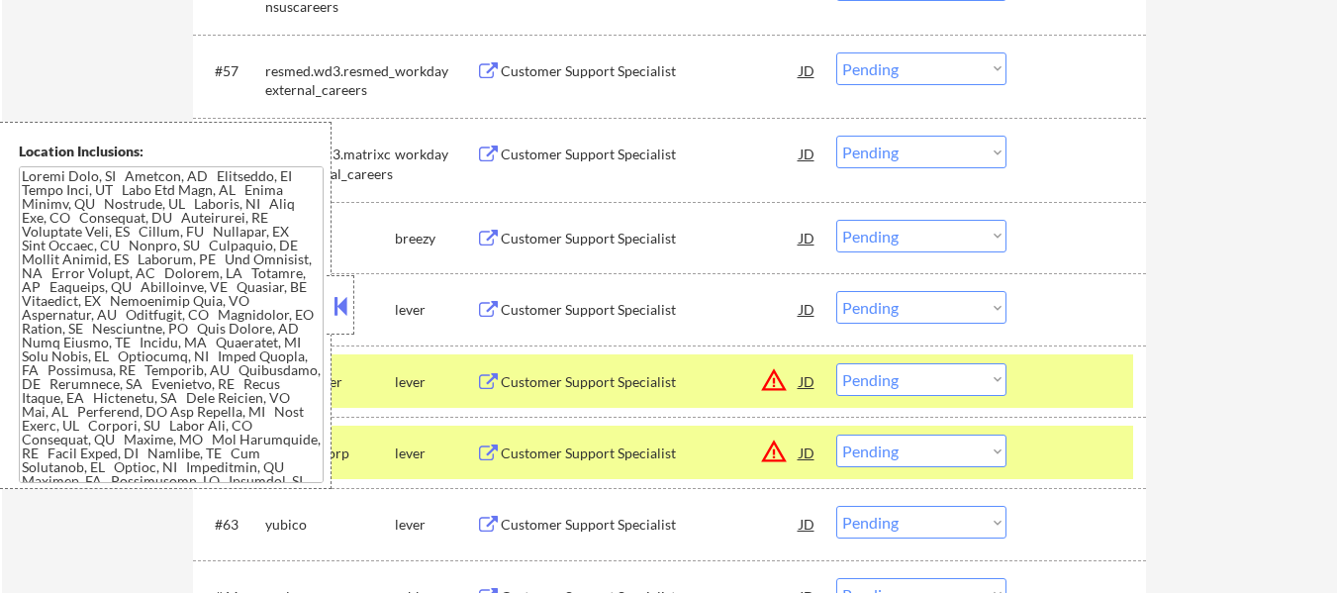
click at [350, 302] on button at bounding box center [341, 306] width 22 height 30
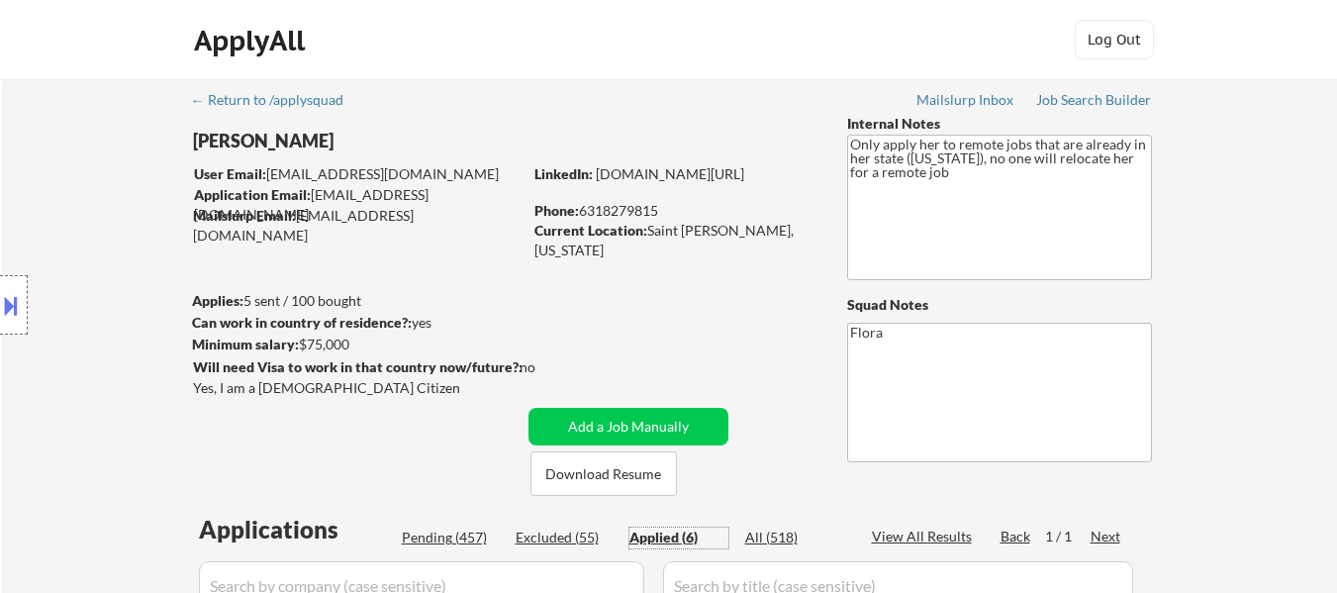
select select ""applied""
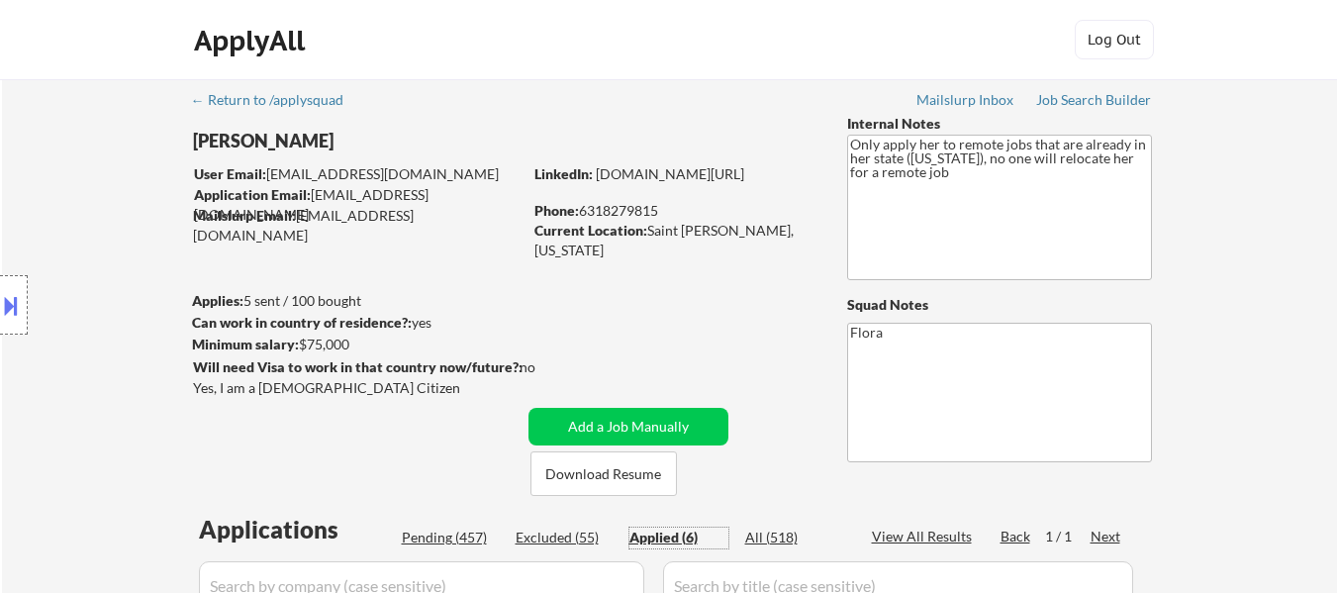
select select ""applied""
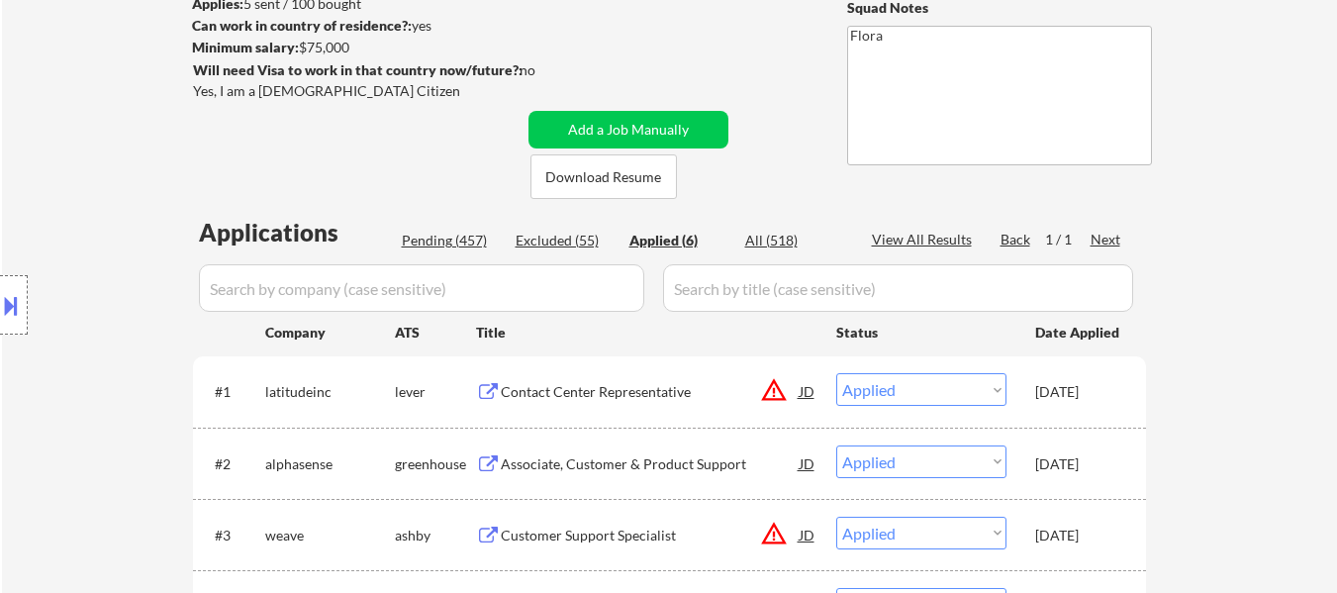
select select ""applied""
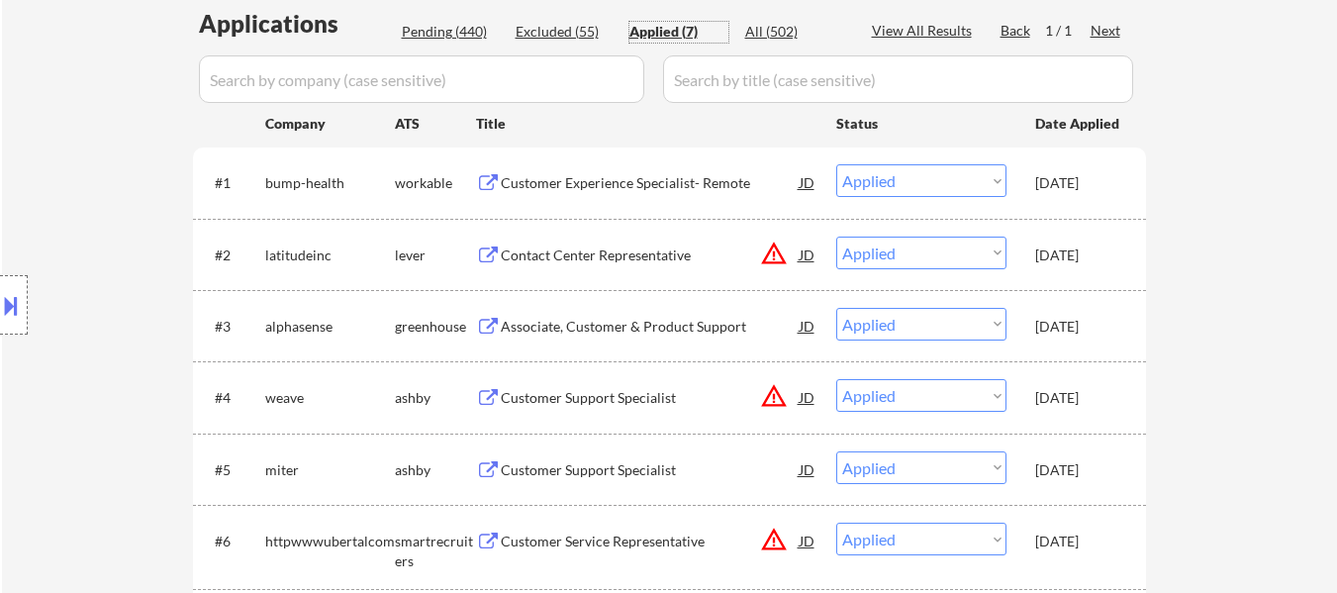
scroll to position [396, 0]
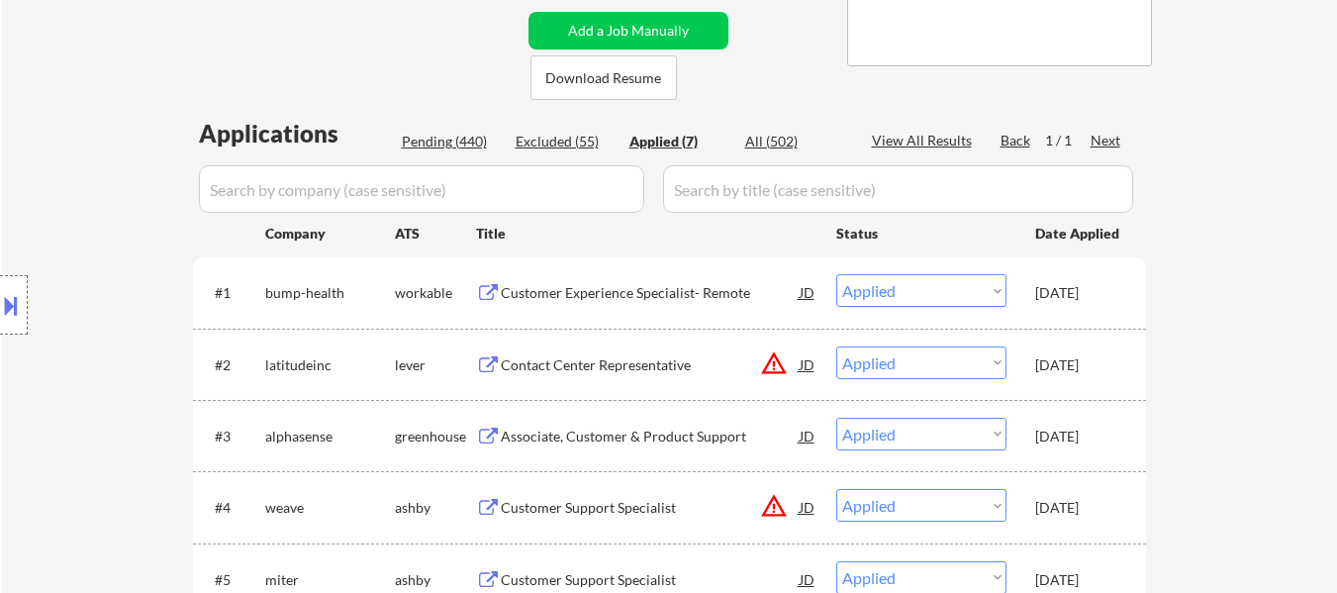
select select ""applied""
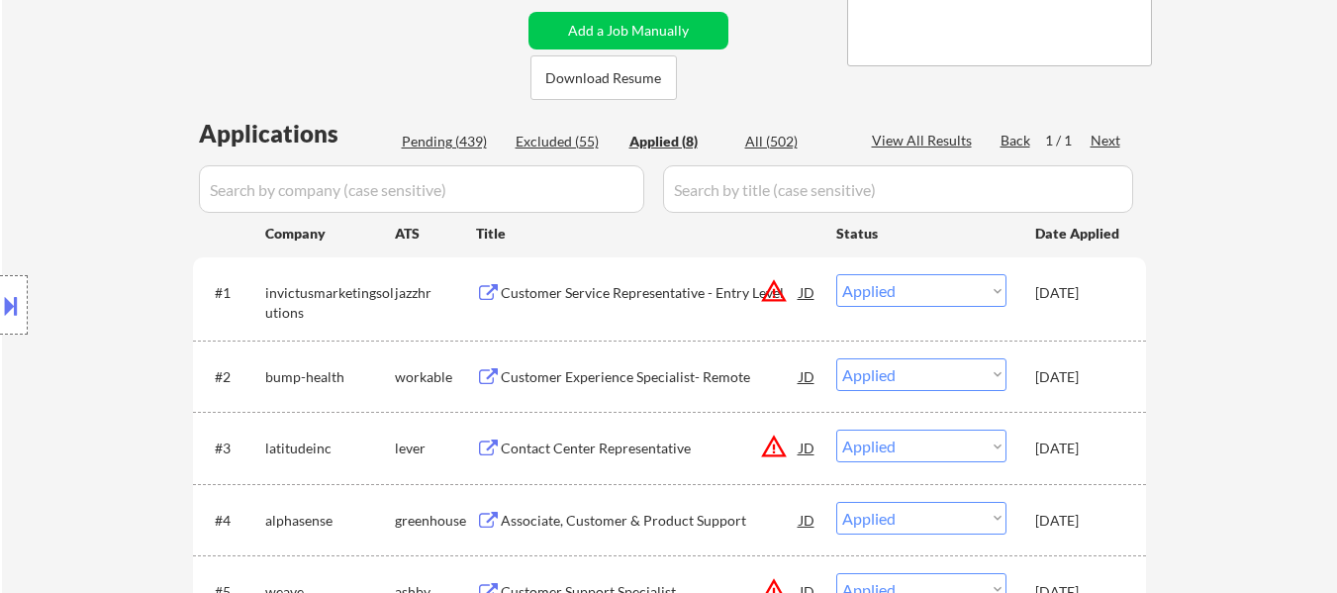
select select ""applied""
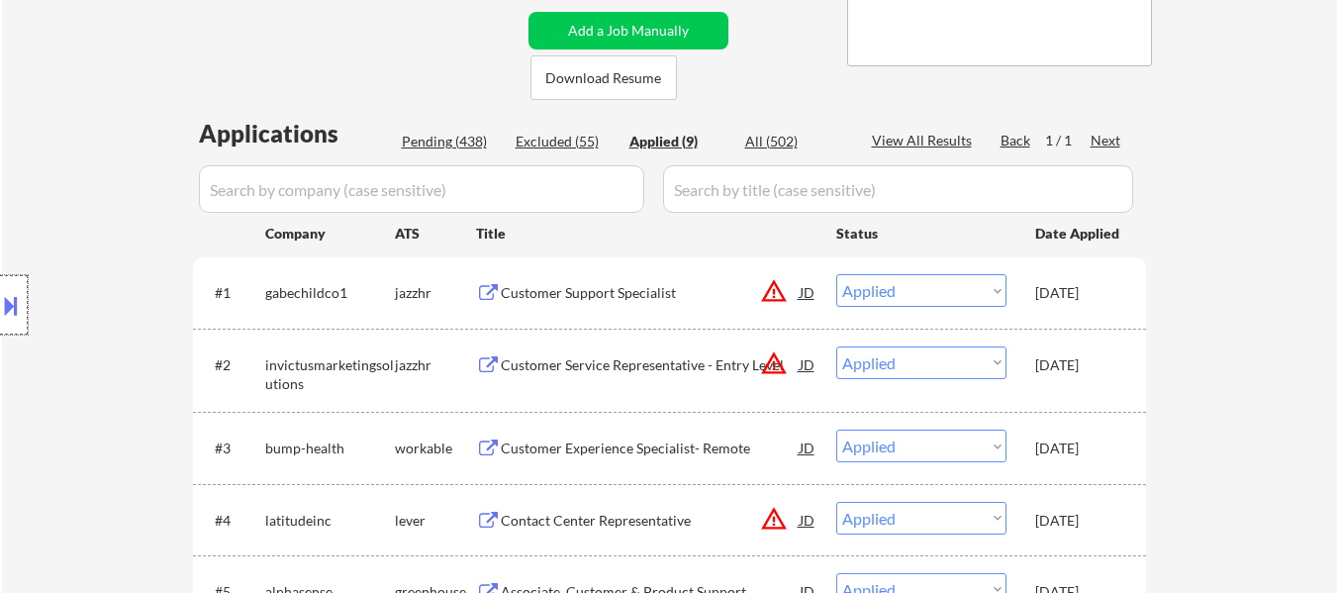
click at [23, 300] on div at bounding box center [14, 304] width 28 height 59
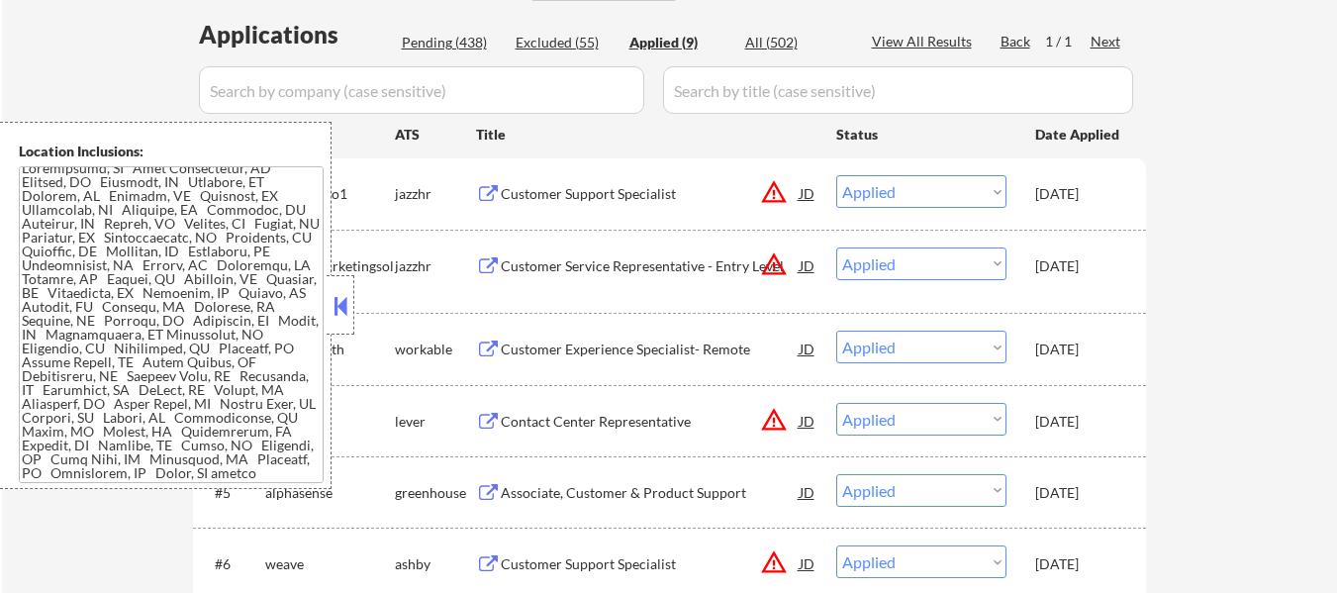
scroll to position [1934, 0]
click at [334, 304] on button at bounding box center [341, 306] width 22 height 30
